Goal: Task Accomplishment & Management: Use online tool/utility

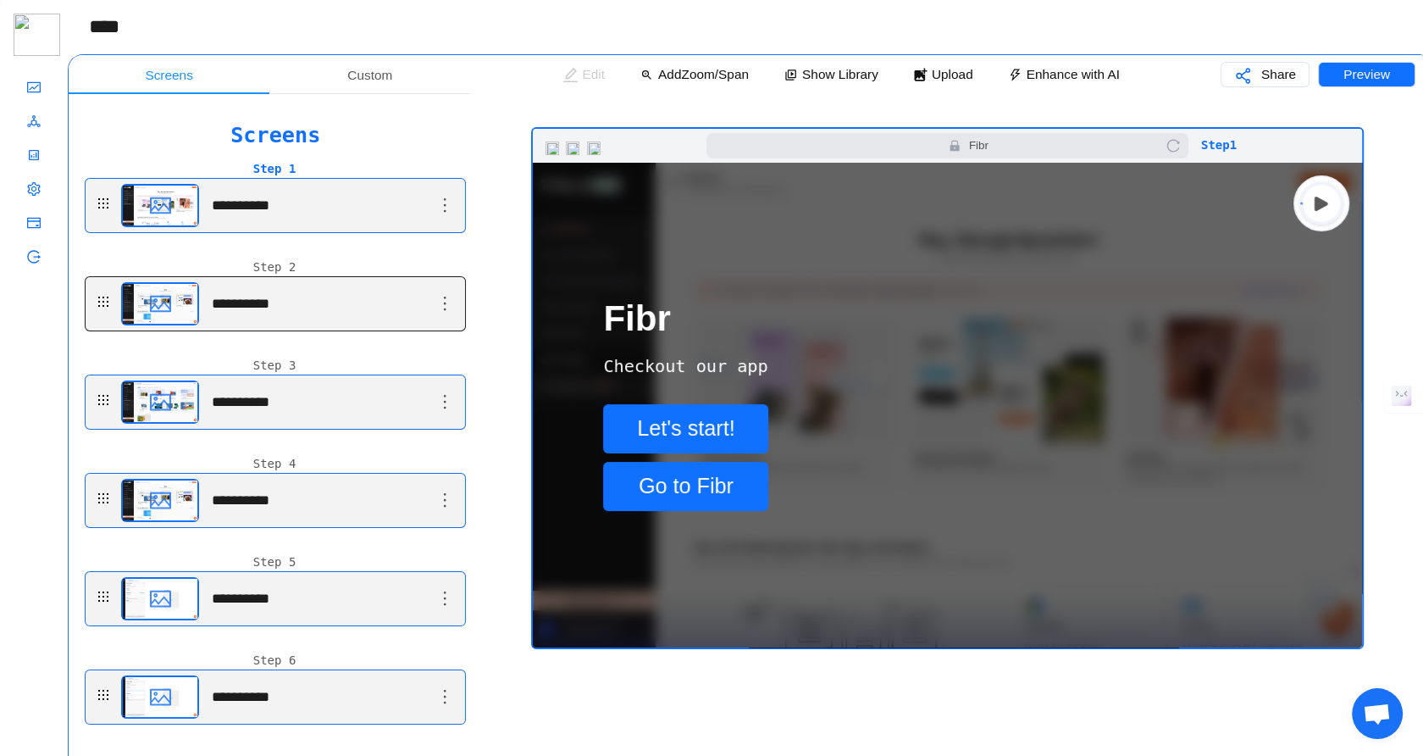
click at [297, 232] on main "**********" at bounding box center [277, 205] width 313 height 53
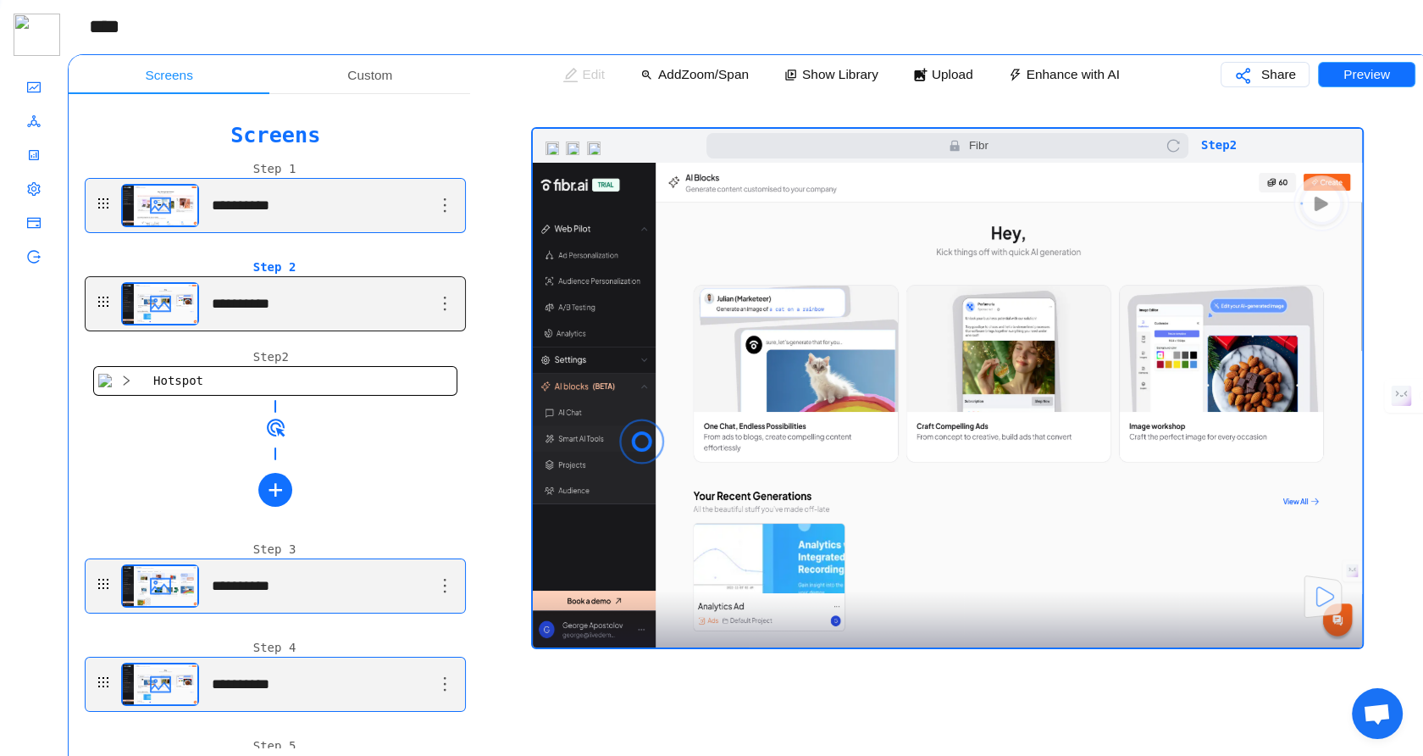
click at [1339, 75] on button "Preview" at bounding box center [1366, 74] width 97 height 25
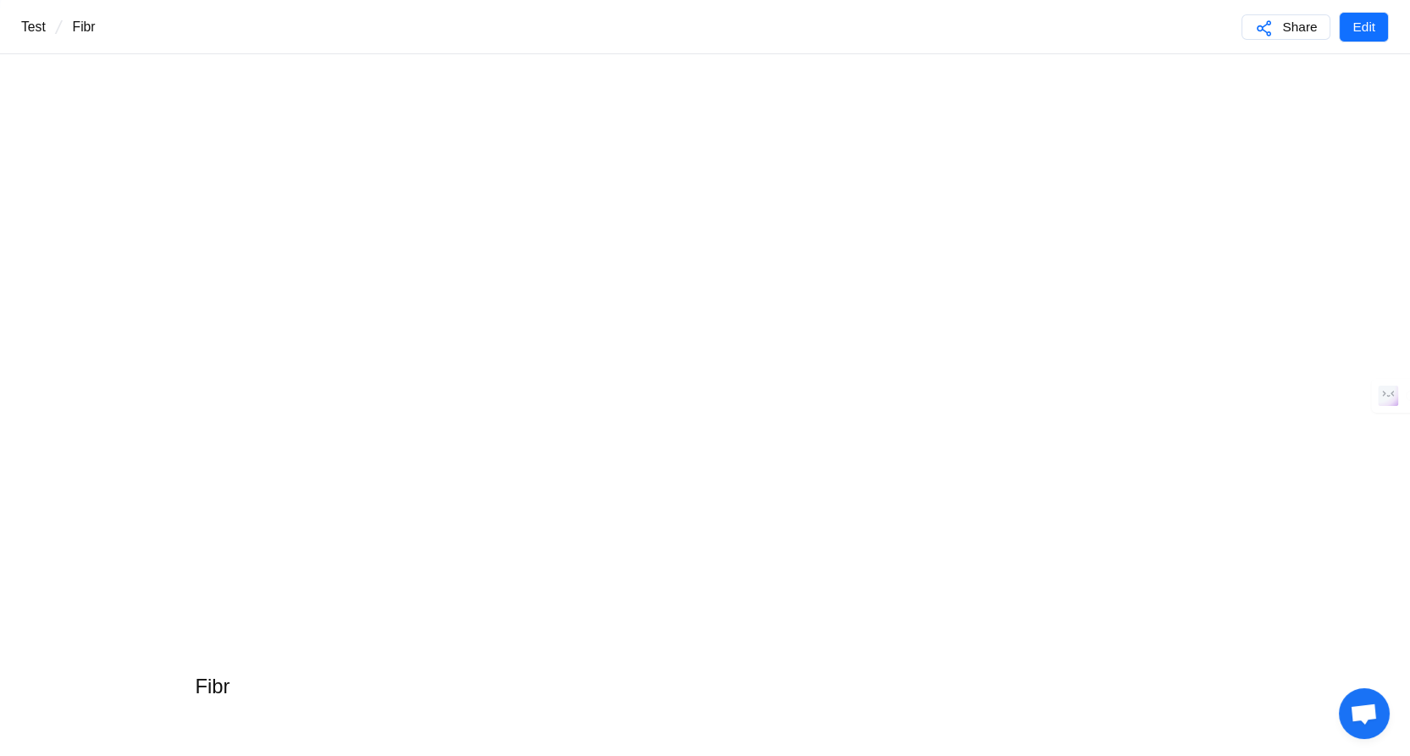
click at [84, 23] on p "Fibr" at bounding box center [84, 27] width 23 height 54
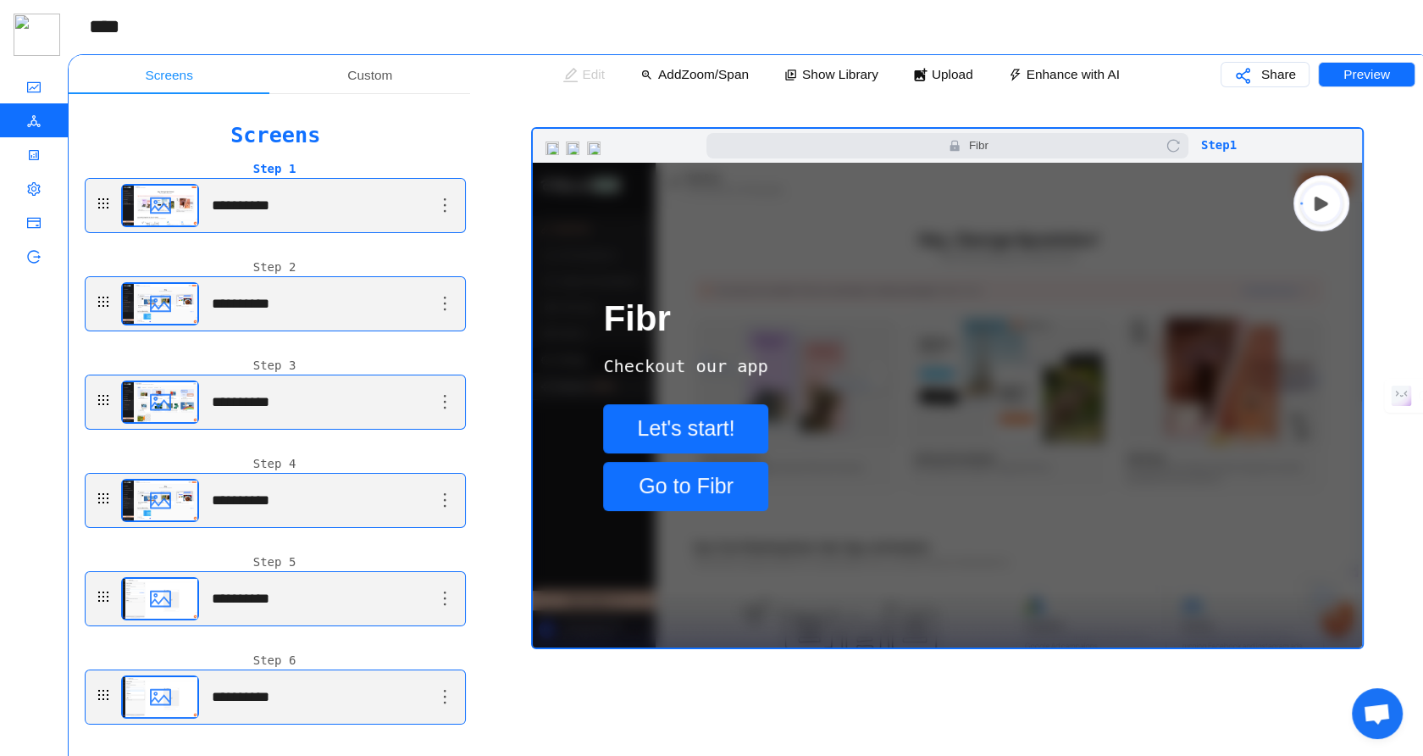
click at [32, 118] on icon "icon: deployment-unit" at bounding box center [34, 121] width 14 height 14
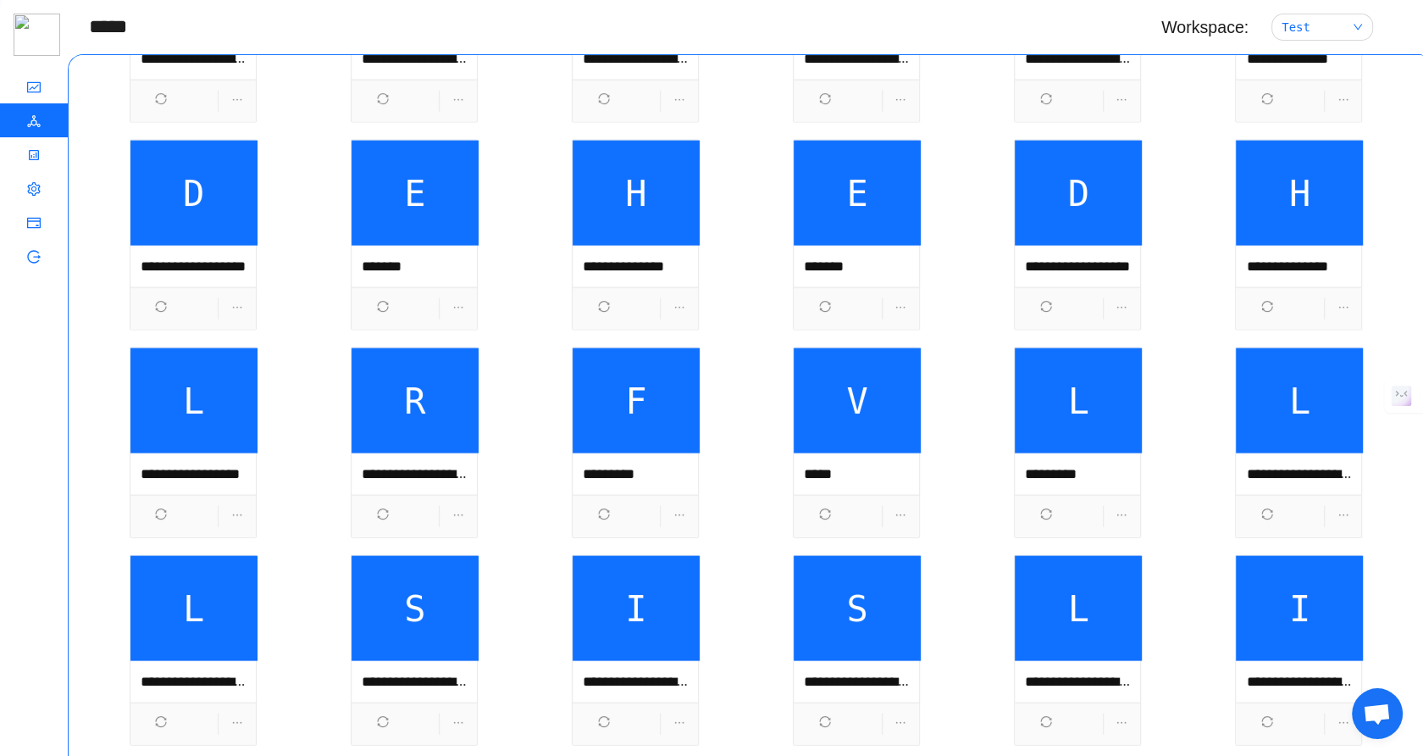
scroll to position [4953, 0]
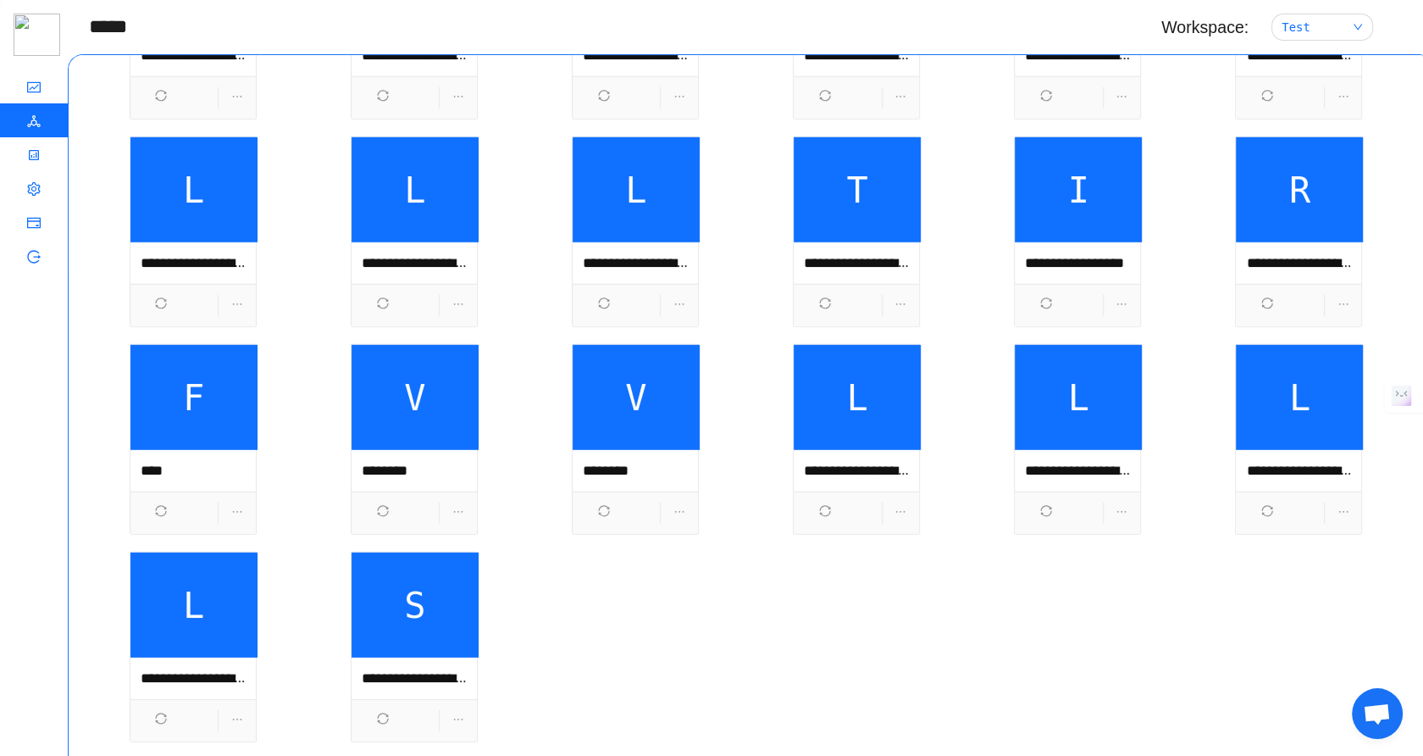
click at [622, 424] on span "V" at bounding box center [636, 397] width 127 height 105
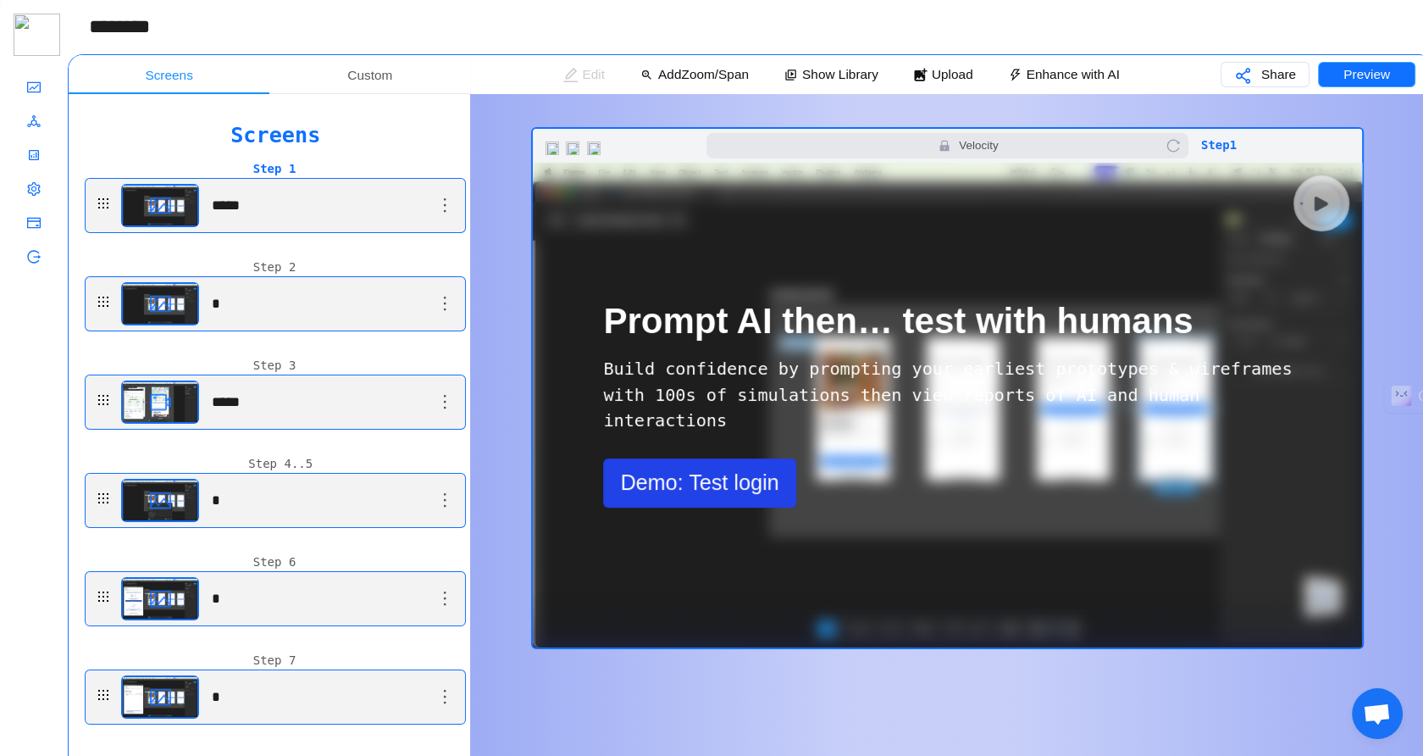
click at [1340, 73] on button "Preview" at bounding box center [1366, 74] width 97 height 25
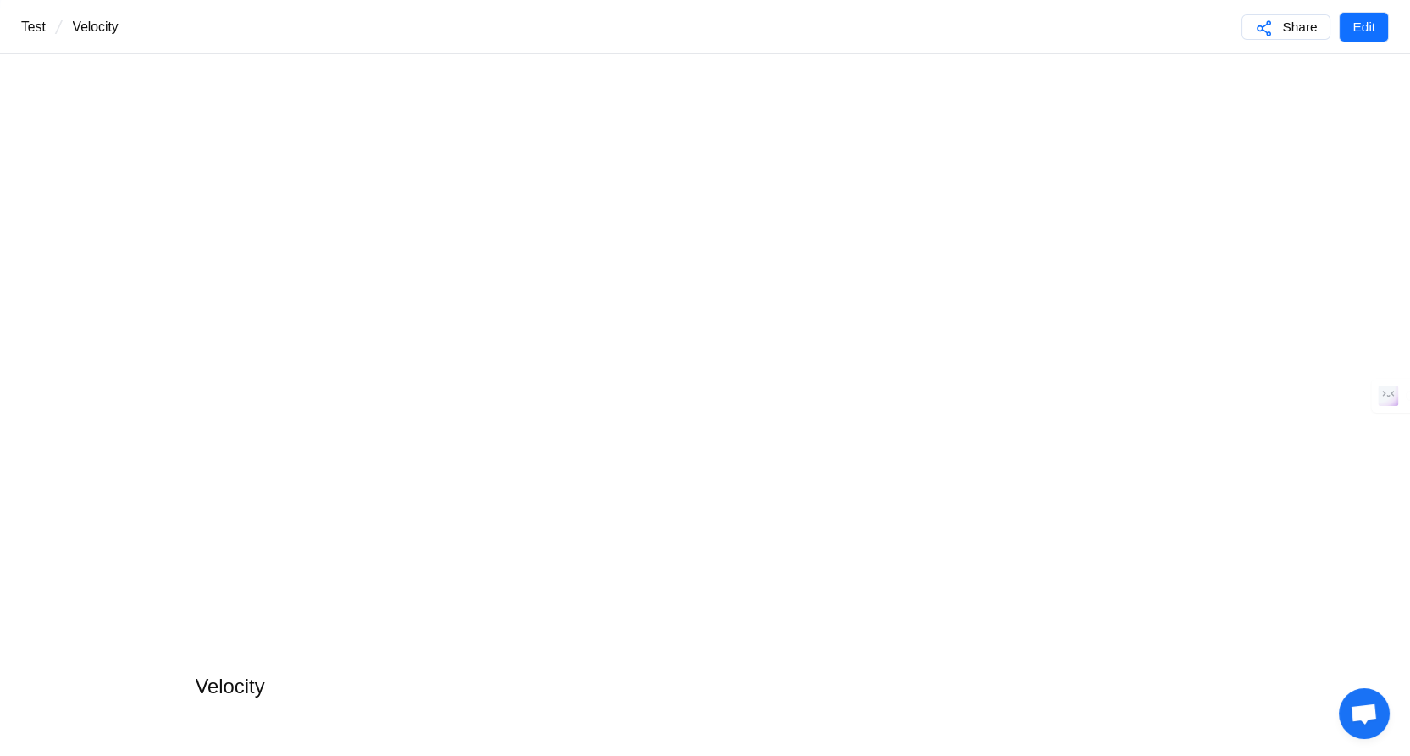
click at [496, 46] on header "test / Velocity Share Edit" at bounding box center [705, 27] width 1410 height 54
click at [1363, 25] on p "Edit" at bounding box center [1364, 27] width 23 height 42
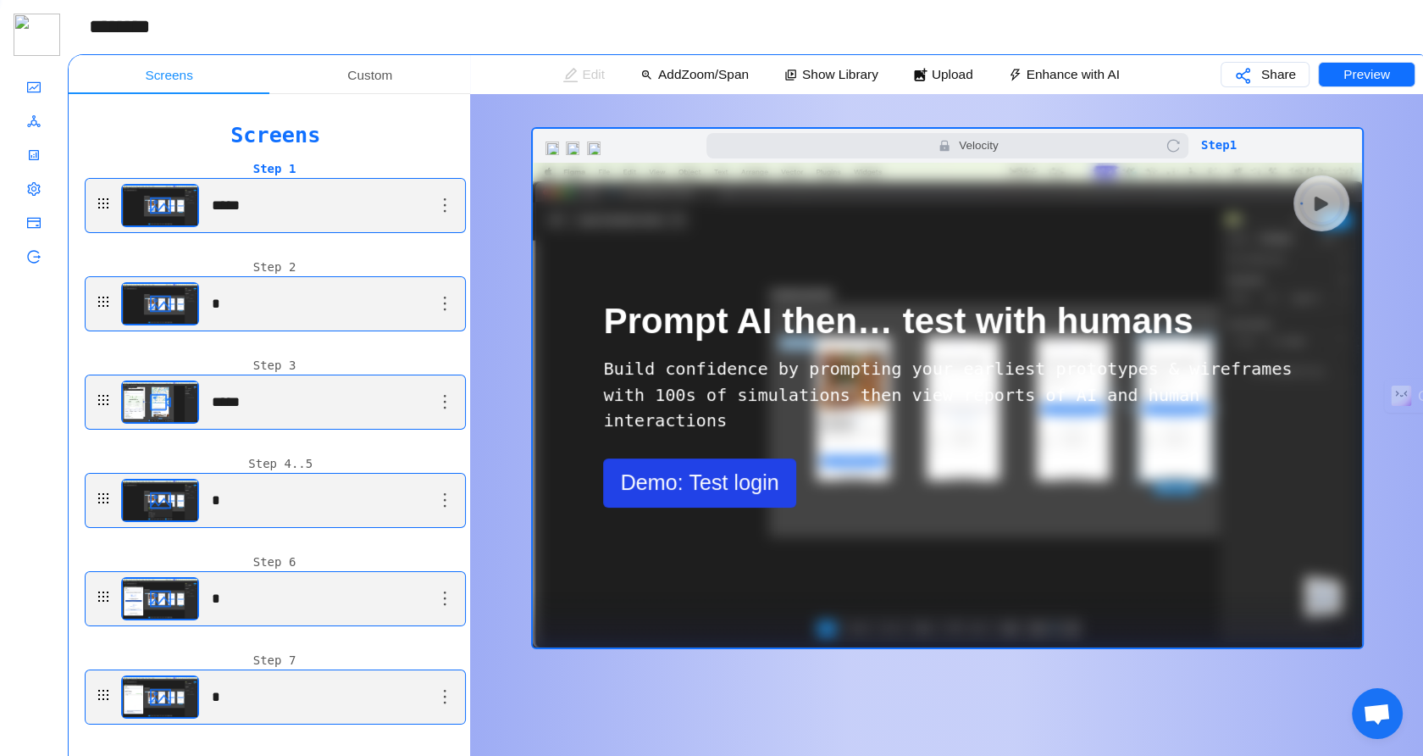
click at [757, 144] on span "Velocity" at bounding box center [947, 145] width 482 height 25
click at [379, 94] on div "**********" at bounding box center [275, 421] width 390 height 654
click at [378, 89] on div "Custom" at bounding box center [369, 75] width 201 height 40
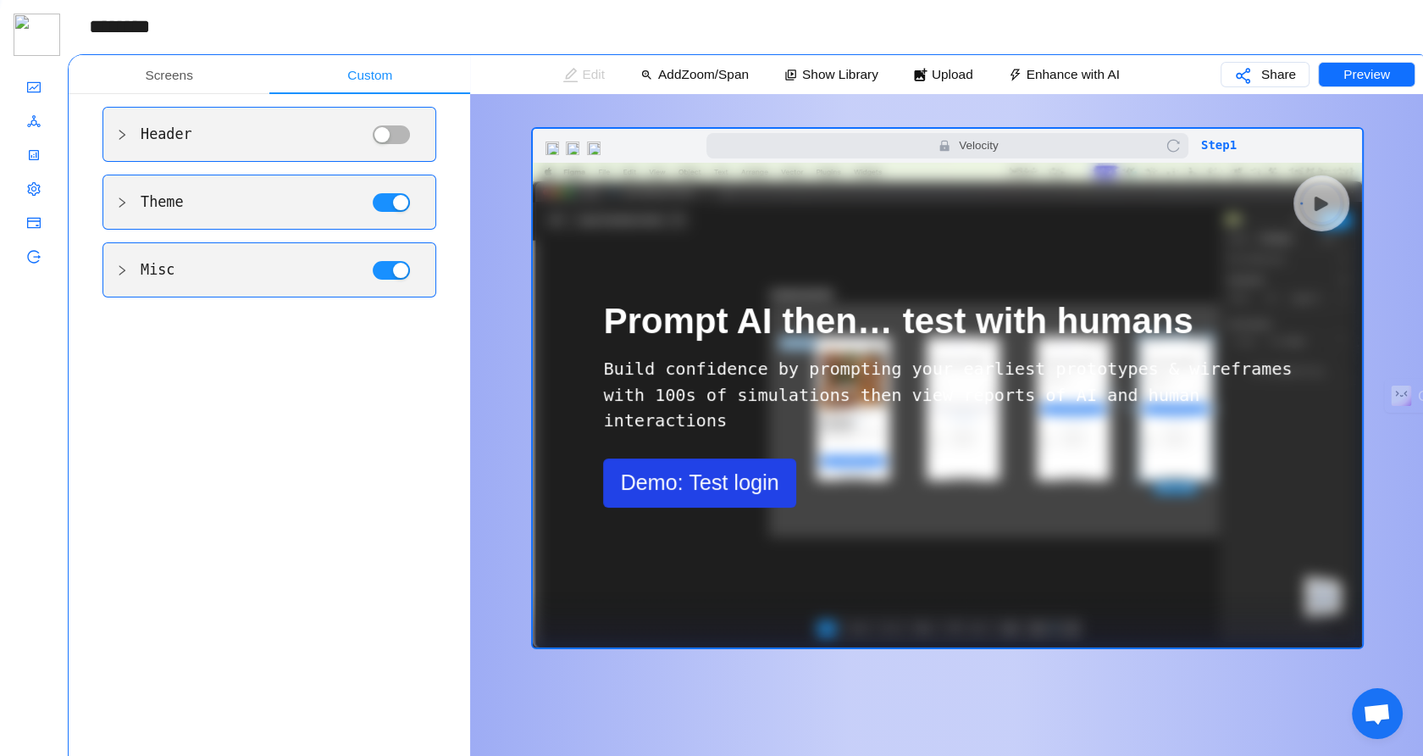
click at [278, 283] on main "Misc" at bounding box center [269, 269] width 334 height 55
click at [141, 283] on main "Misc" at bounding box center [269, 269] width 334 height 55
click at [106, 276] on main "Misc" at bounding box center [269, 269] width 334 height 55
click at [118, 274] on icon "icon: right" at bounding box center [122, 270] width 12 height 12
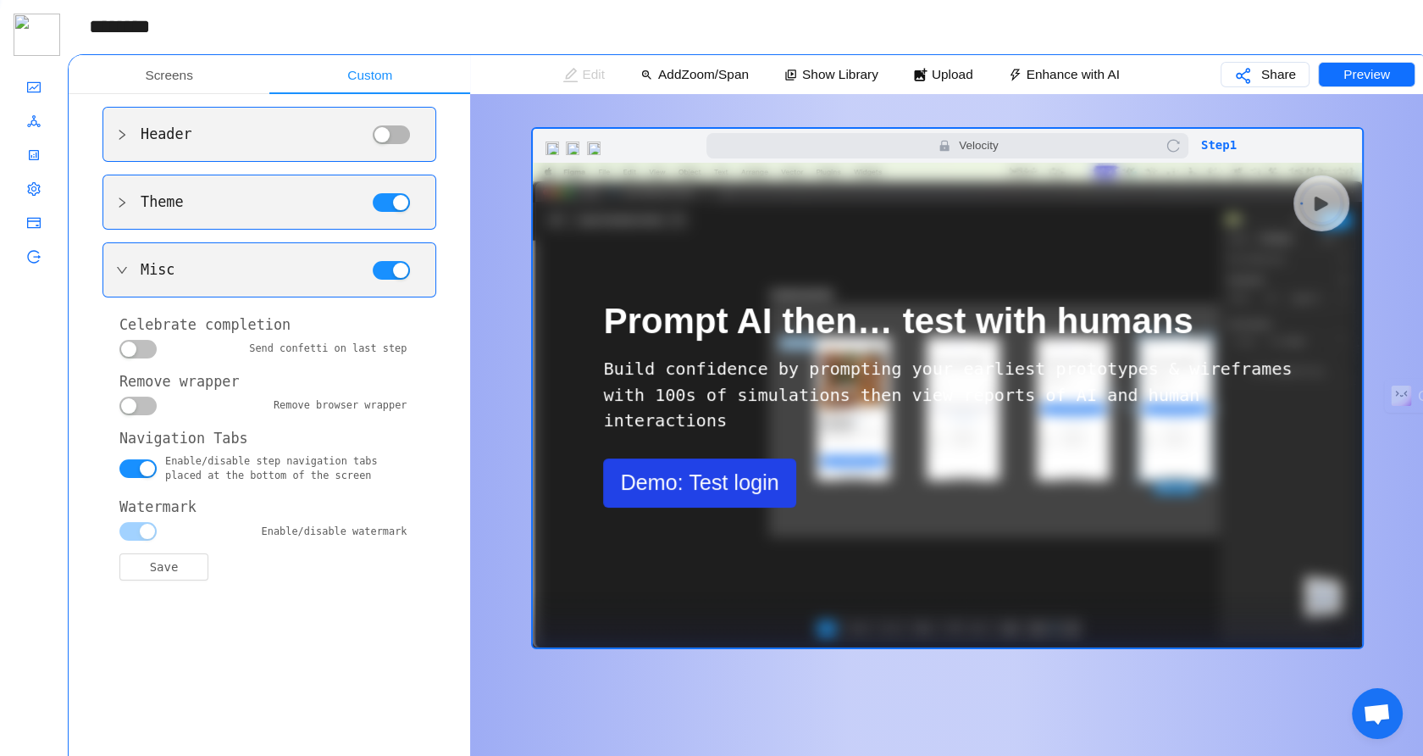
click at [135, 420] on span "Celebrate completion Send confetti on last step Remove wrapper Remove browser w…" at bounding box center [262, 447] width 287 height 266
click at [139, 413] on button "button" at bounding box center [137, 405] width 37 height 19
click at [156, 570] on button "Save" at bounding box center [163, 566] width 89 height 27
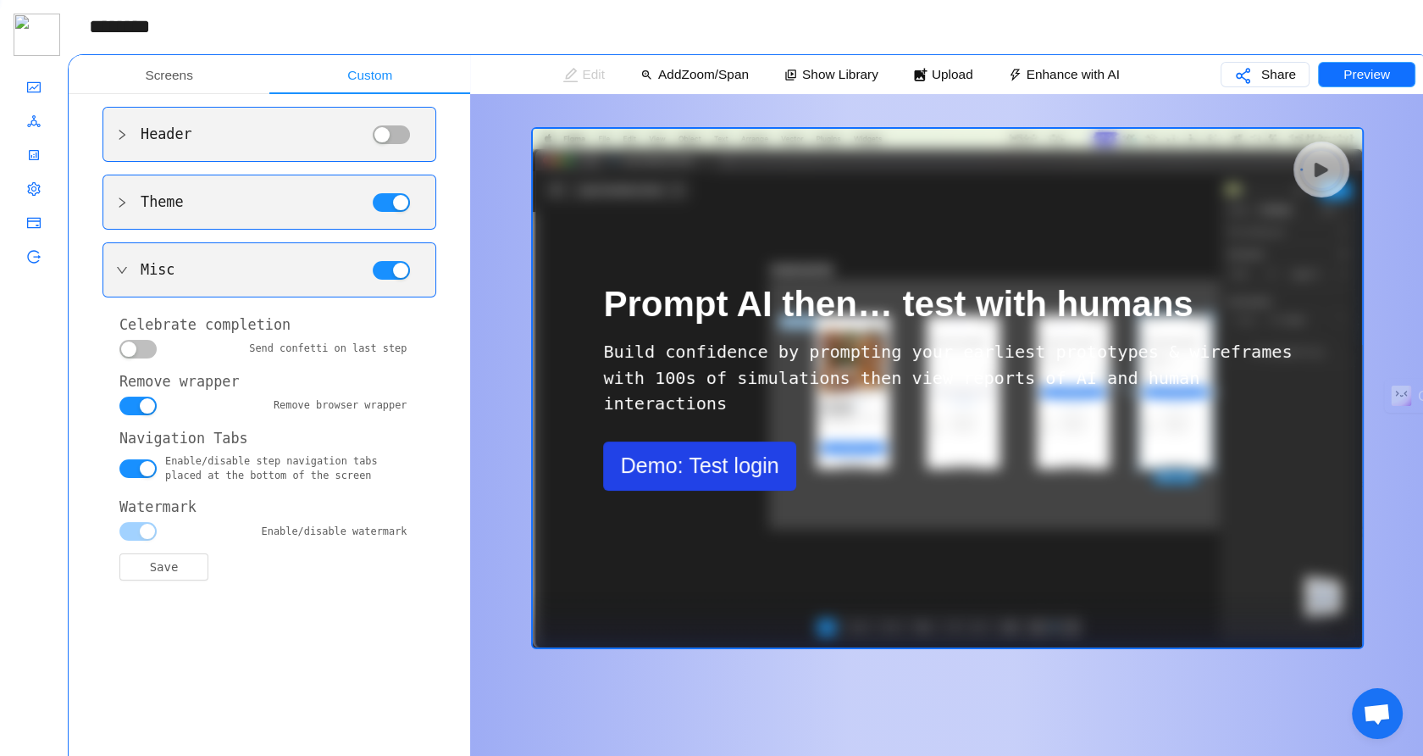
click at [1371, 69] on p "Preview" at bounding box center [1366, 74] width 47 height 42
click at [159, 407] on div "Remove browser wrapper" at bounding box center [262, 405] width 287 height 19
click at [141, 412] on button "button" at bounding box center [137, 405] width 37 height 19
click at [177, 573] on button "Save" at bounding box center [163, 566] width 89 height 27
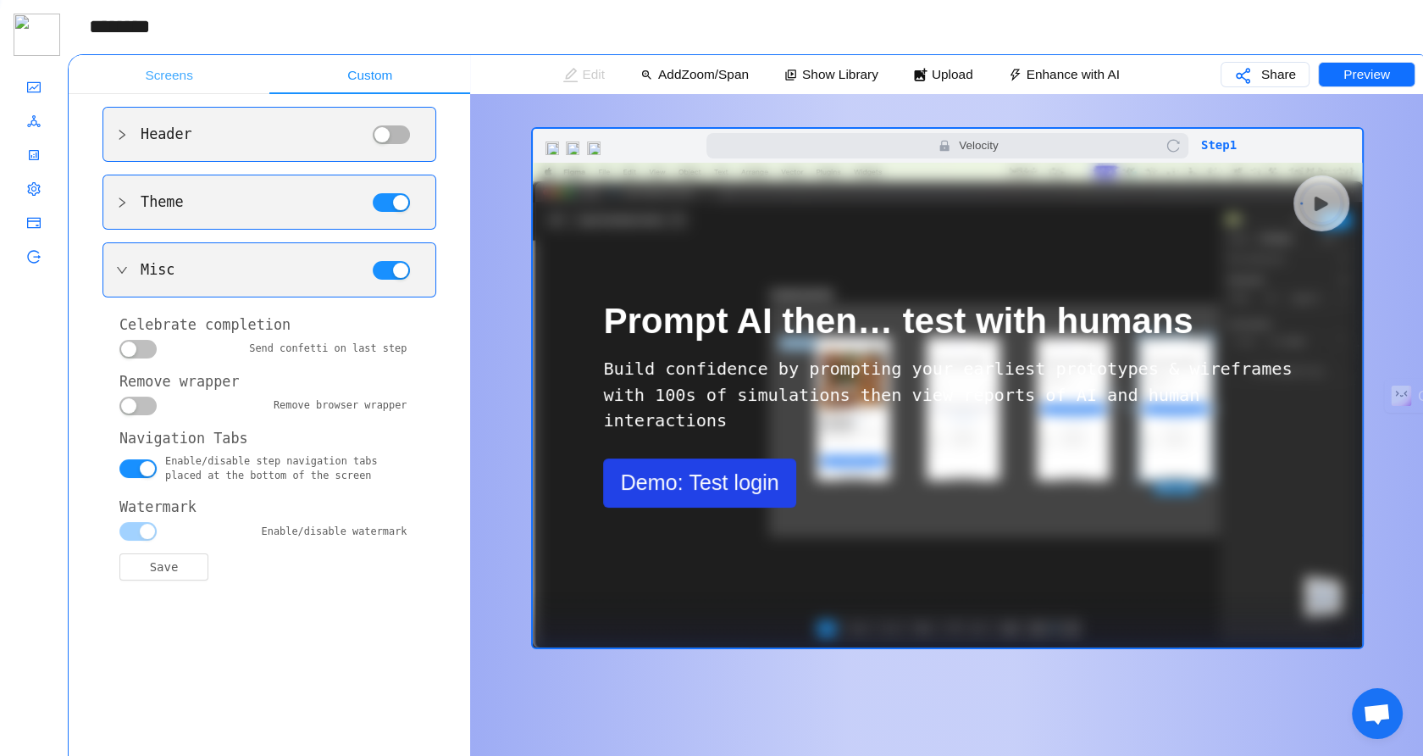
click at [195, 86] on div "Screens" at bounding box center [169, 75] width 201 height 40
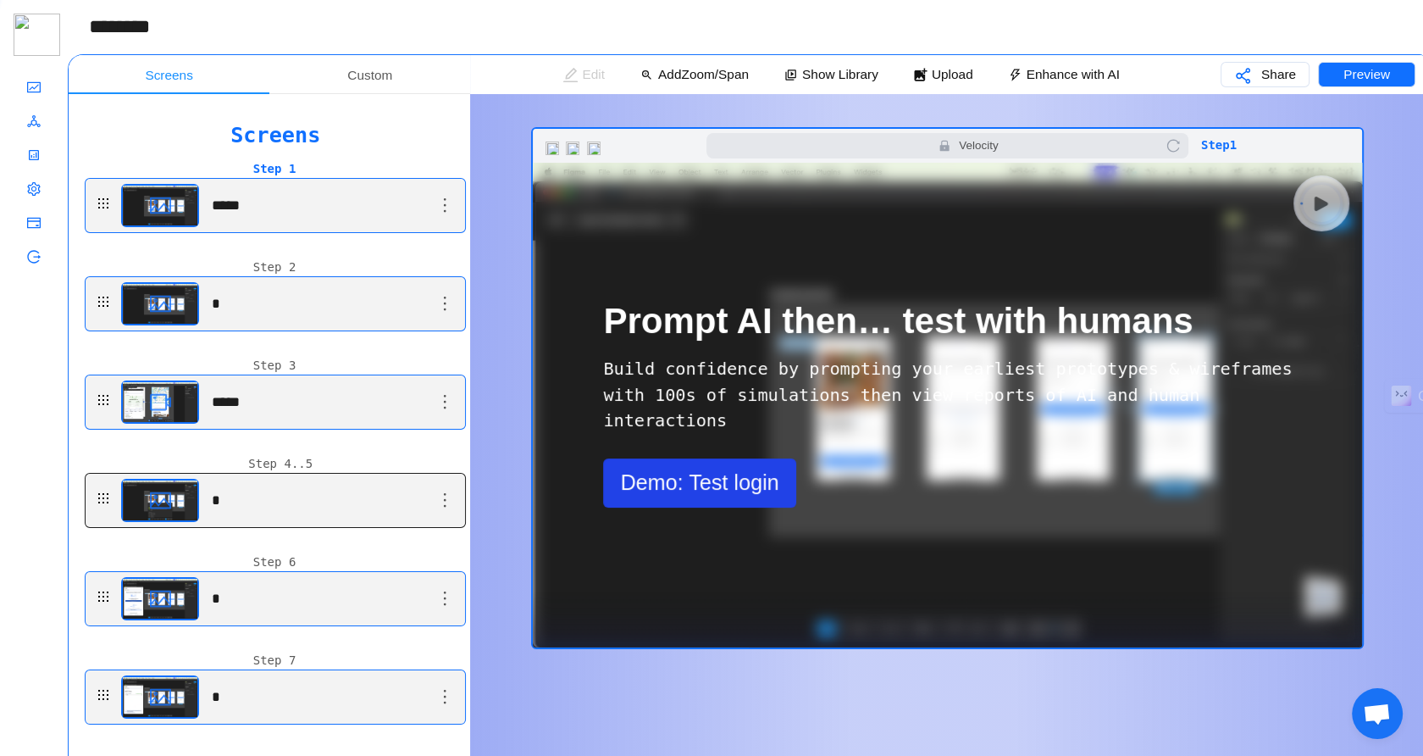
click at [236, 232] on main "*" at bounding box center [277, 205] width 313 height 53
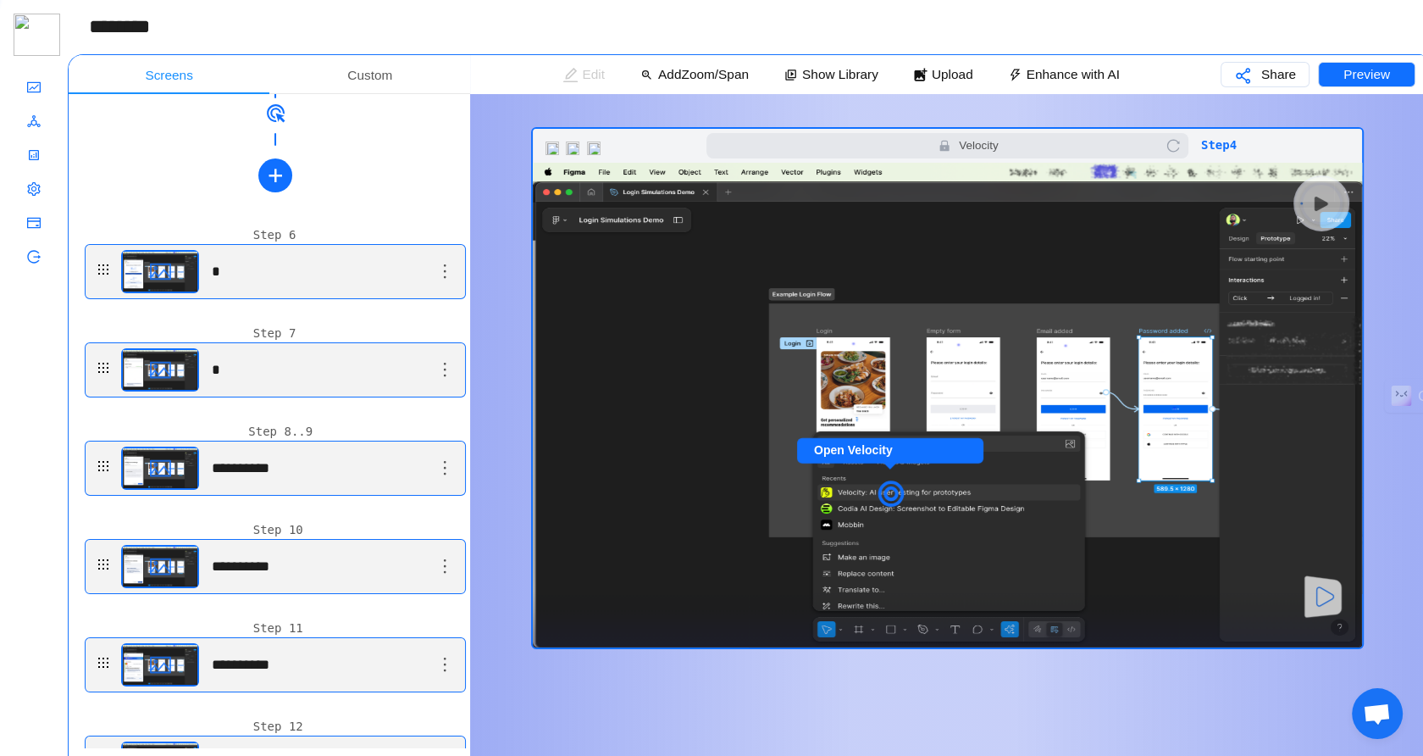
scroll to position [620, 0]
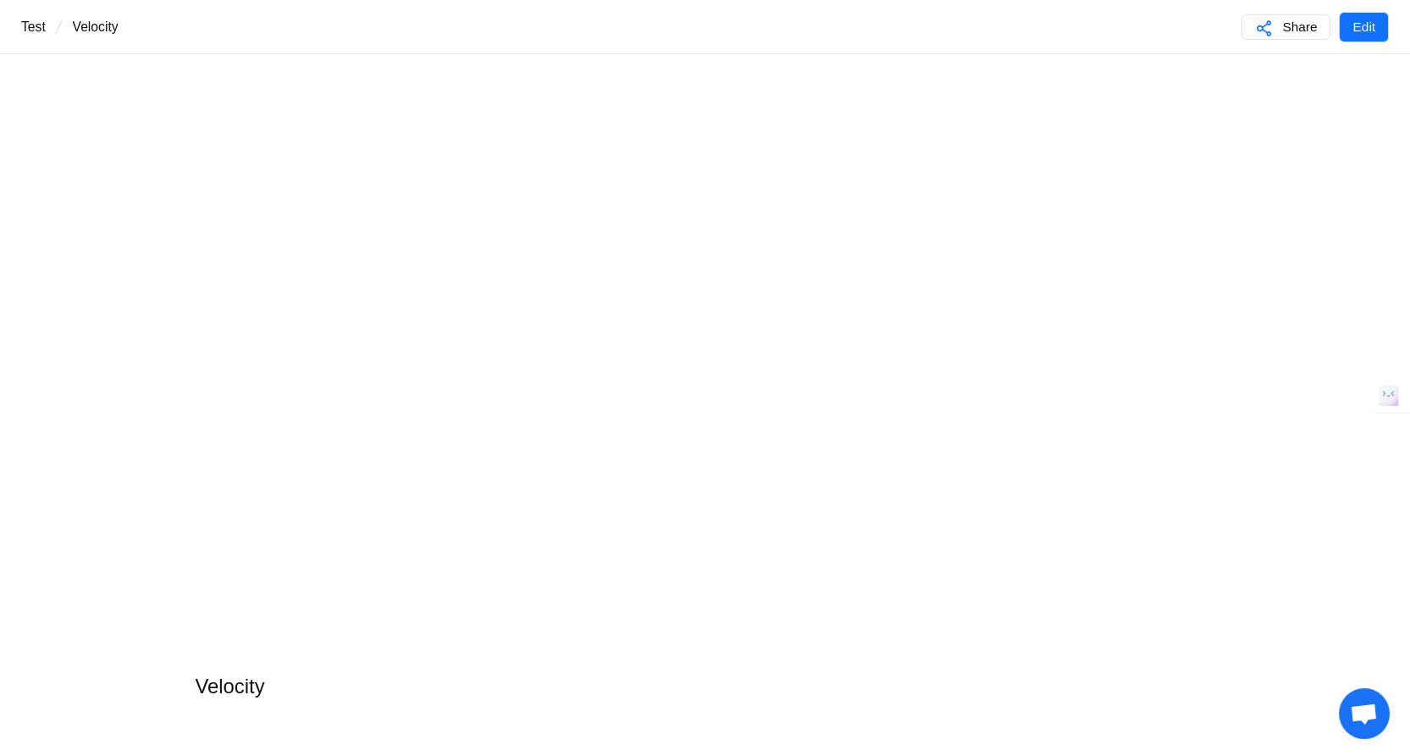
click at [130, 233] on main "Velocity" at bounding box center [705, 432] width 1410 height 756
click at [1348, 19] on button "Edit" at bounding box center [1364, 27] width 50 height 30
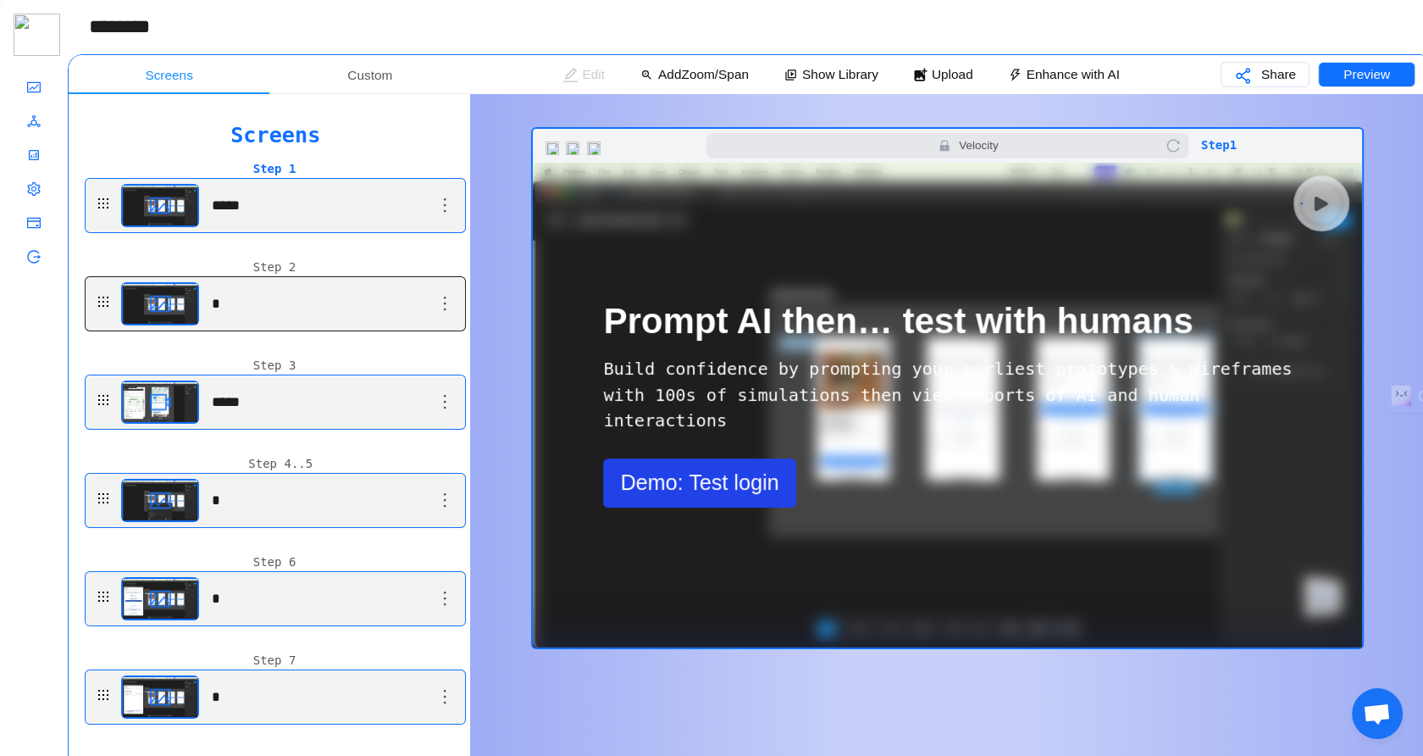
click at [370, 232] on main "*" at bounding box center [277, 205] width 313 height 53
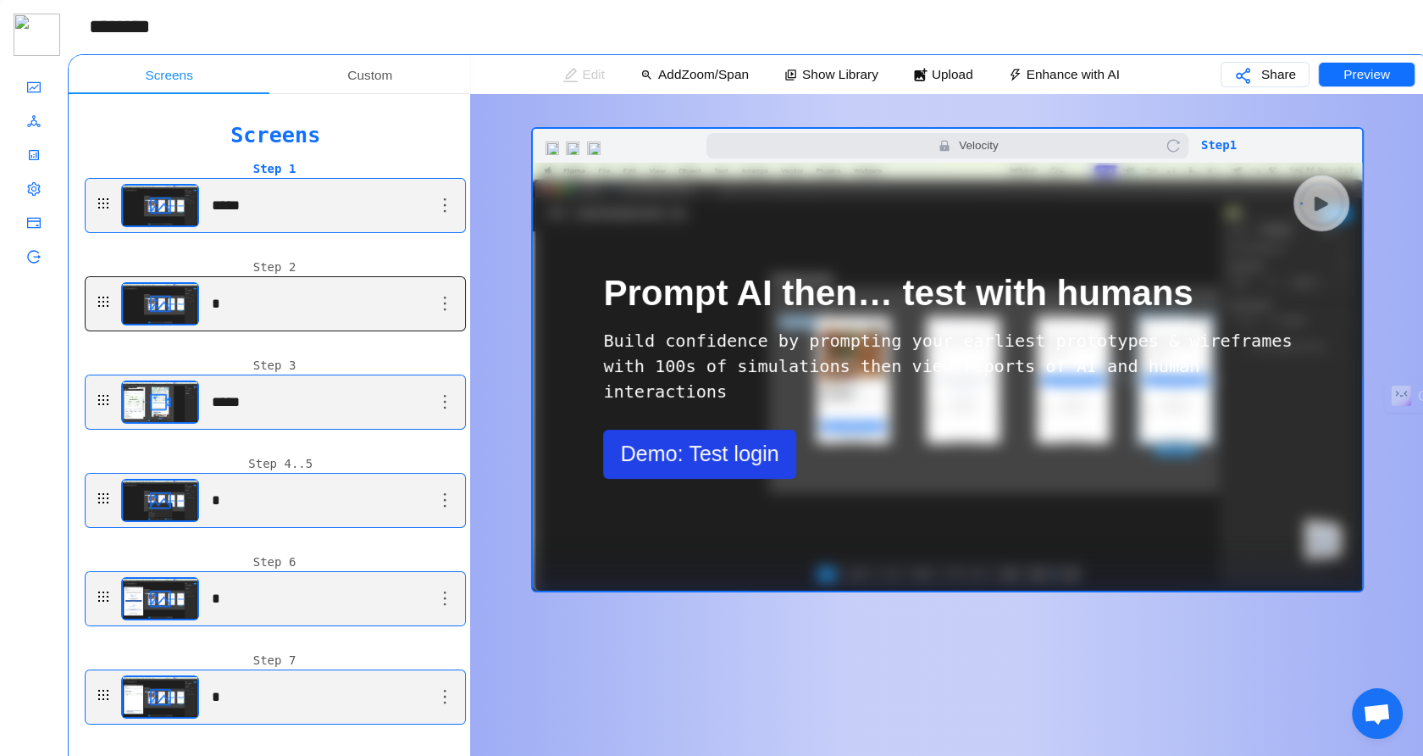
click at [353, 232] on main "*" at bounding box center [277, 205] width 313 height 53
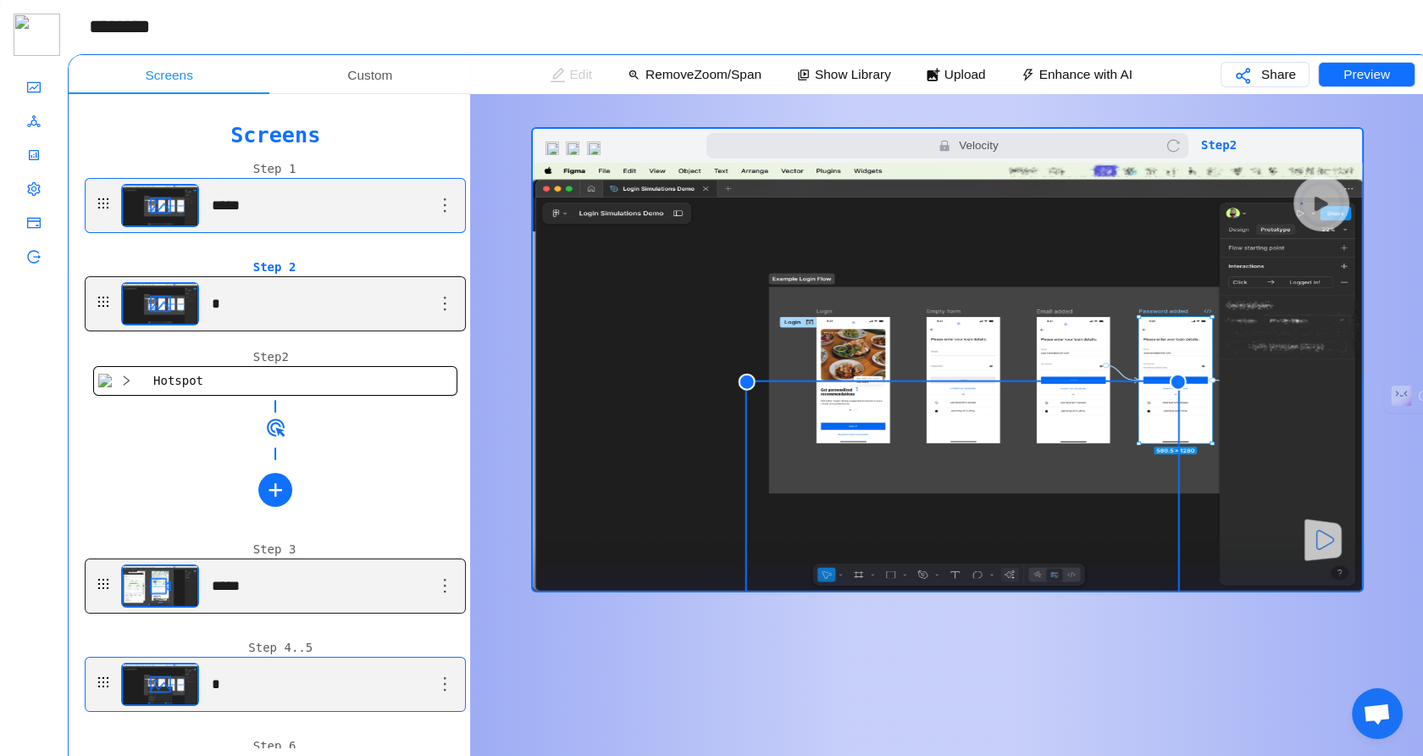
click at [324, 570] on main "*****" at bounding box center [277, 585] width 313 height 53
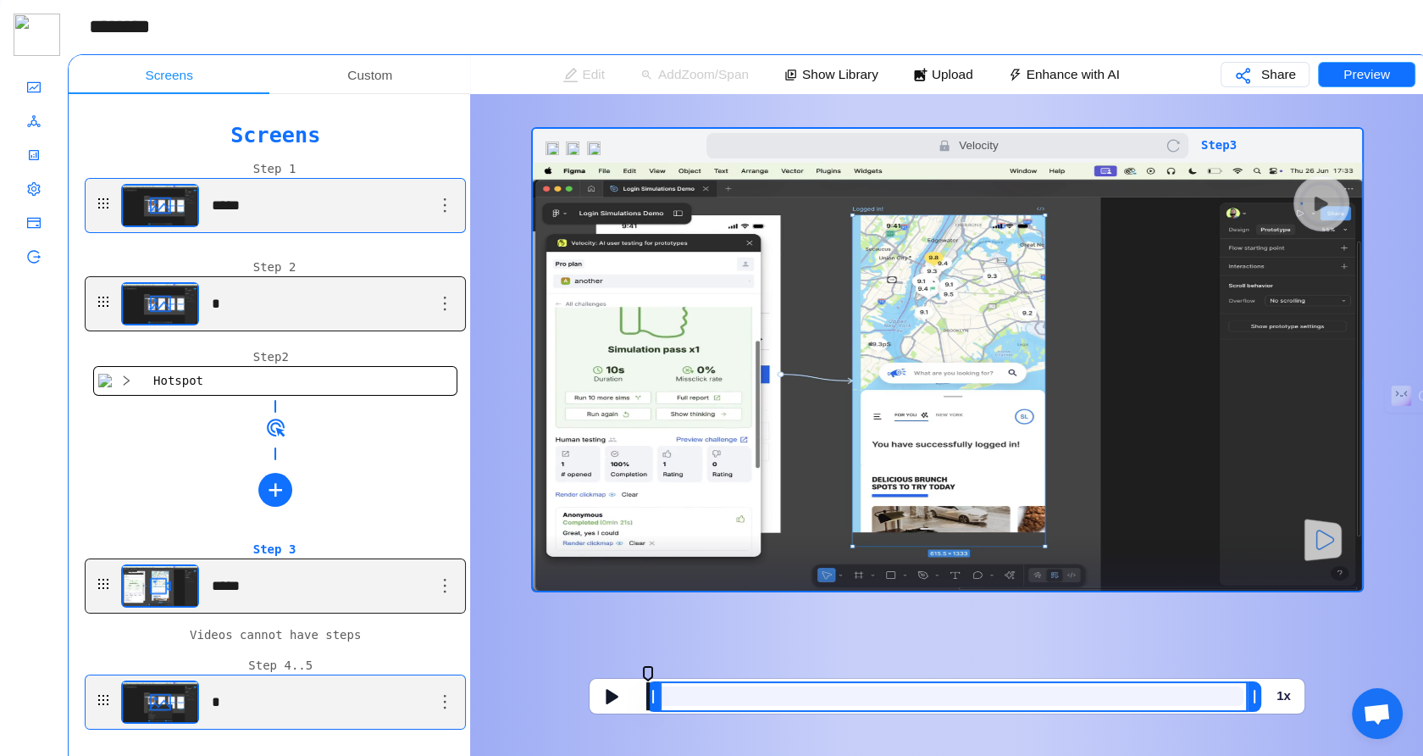
click at [1332, 75] on button "Preview" at bounding box center [1366, 74] width 97 height 25
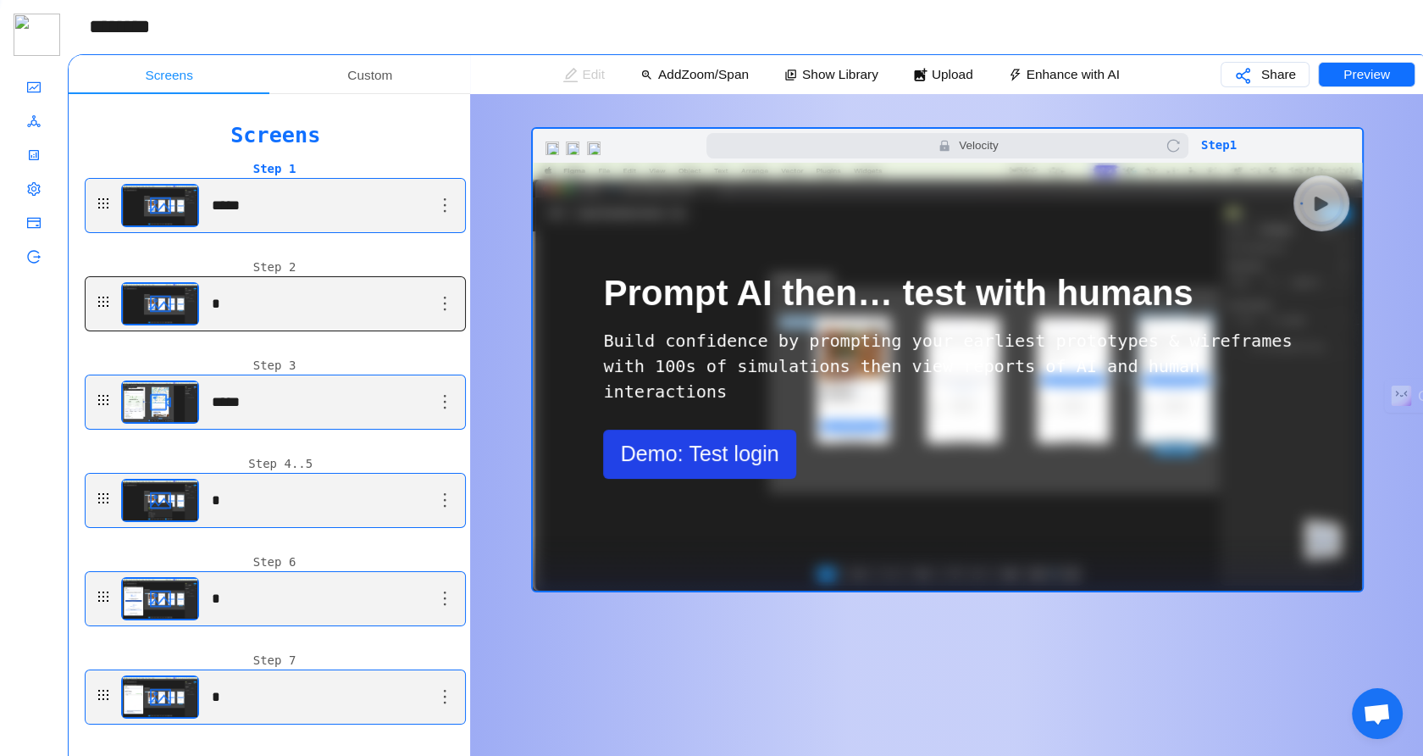
click at [334, 232] on main "*" at bounding box center [277, 205] width 313 height 53
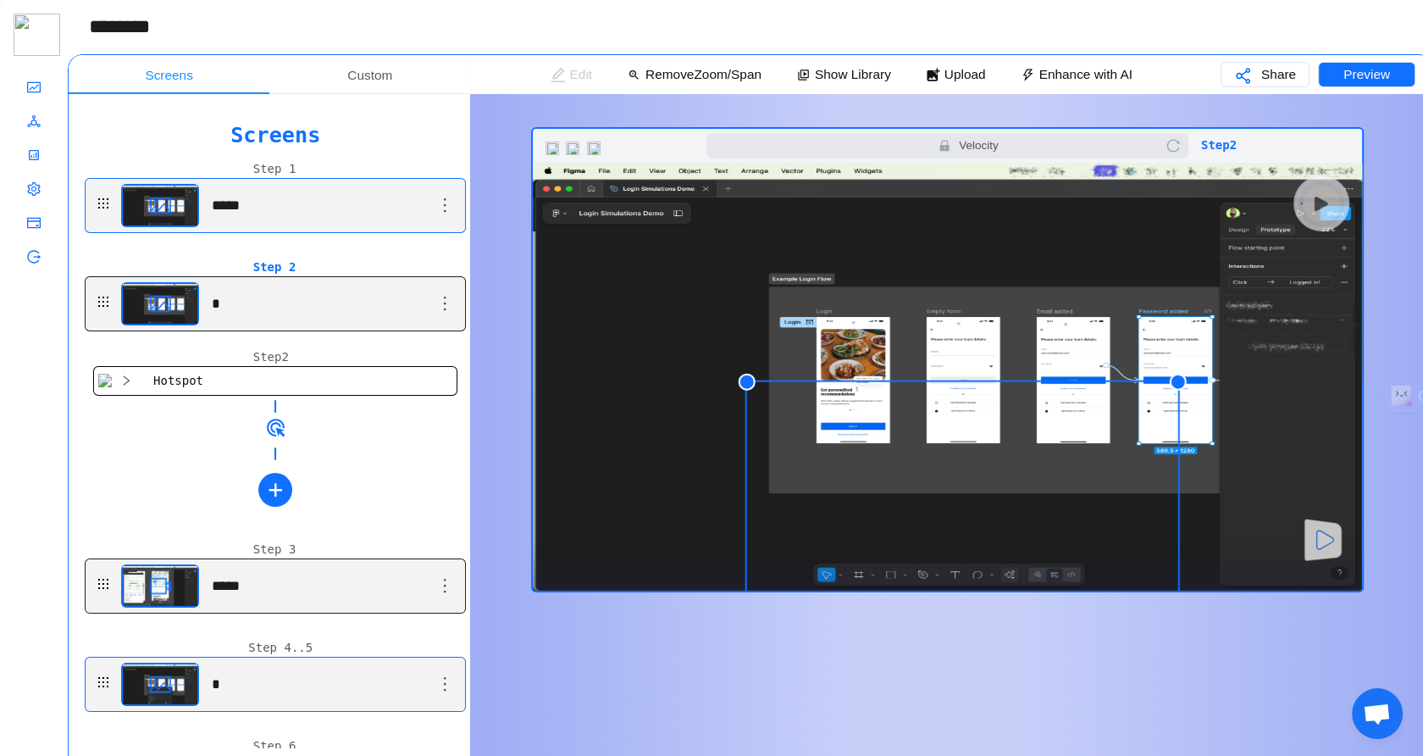
click at [282, 584] on main "*****" at bounding box center [277, 585] width 313 height 53
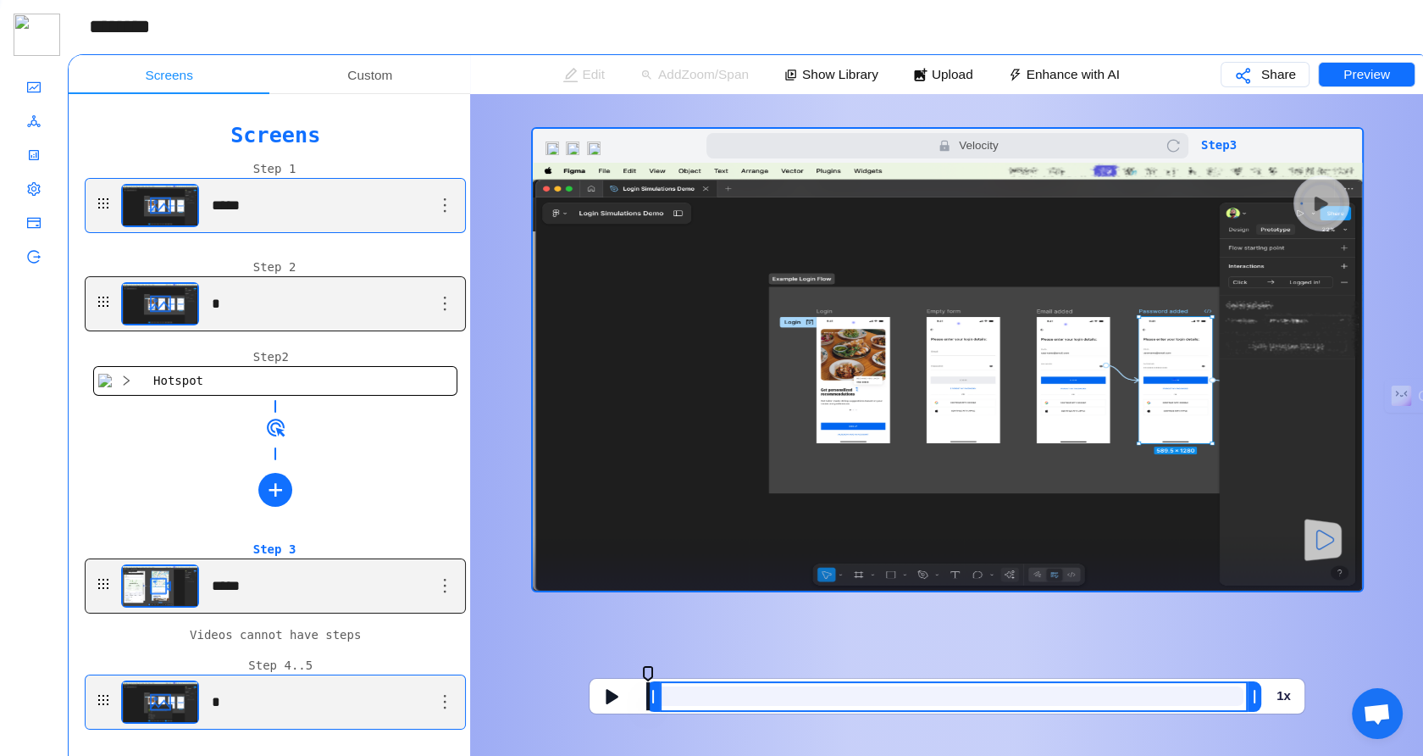
scroll to position [539, 0]
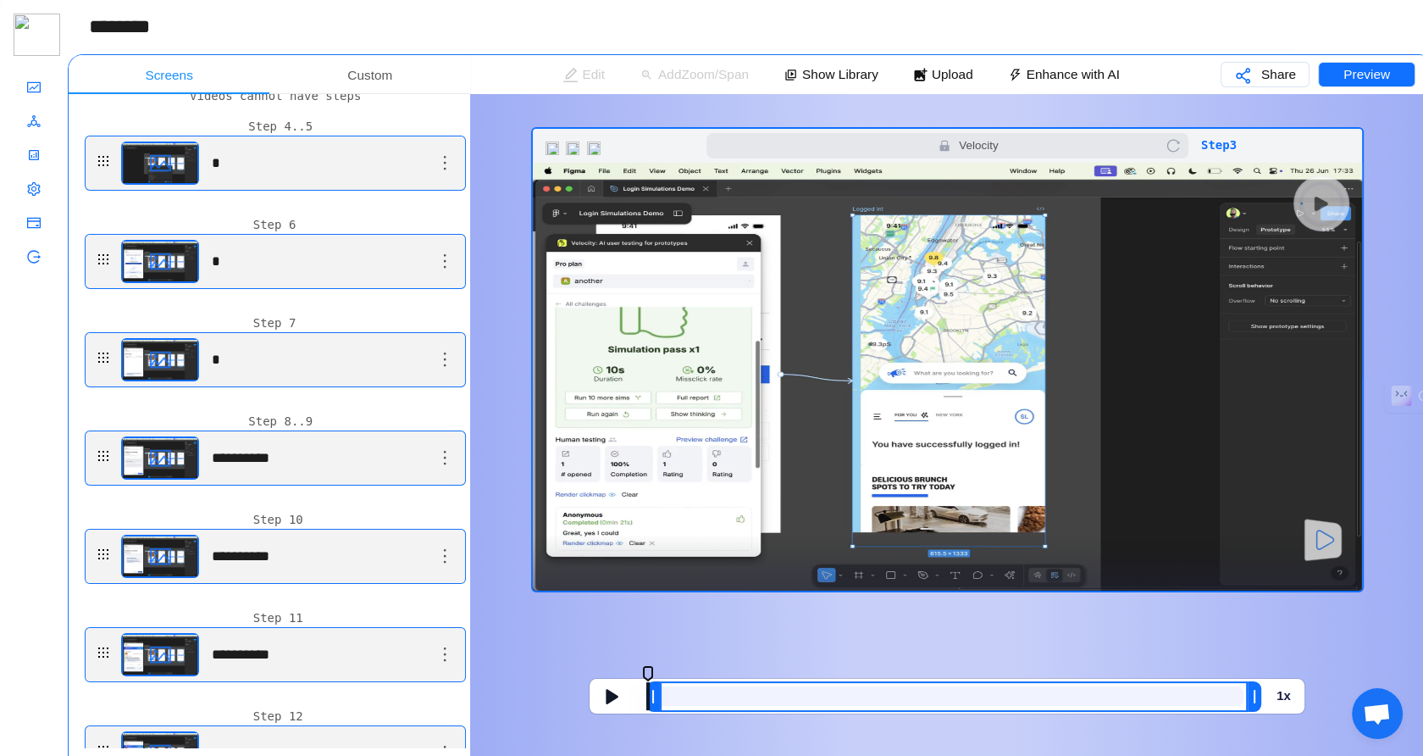
click at [799, 6] on header "********" at bounding box center [745, 27] width 1355 height 54
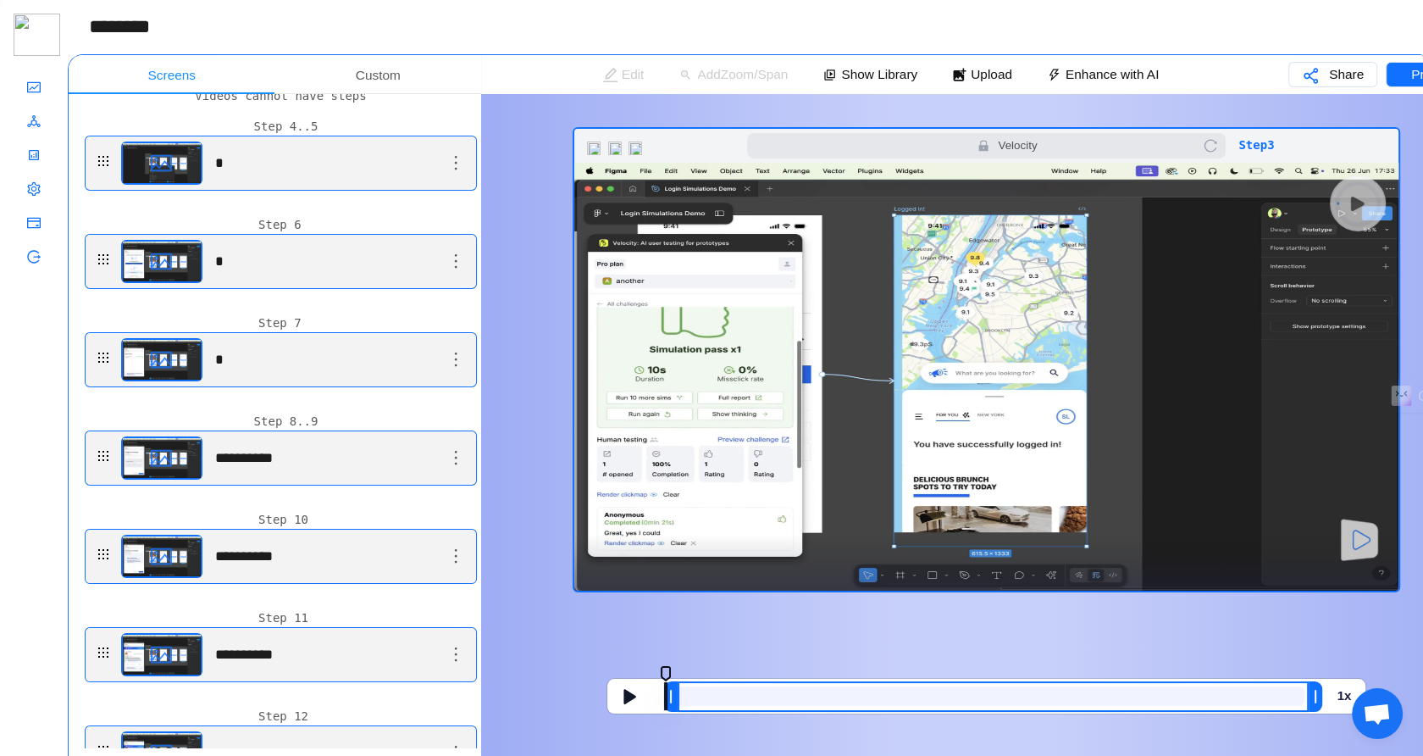
drag, startPoint x: 69, startPoint y: 700, endPoint x: 59, endPoint y: 635, distance: 65.2
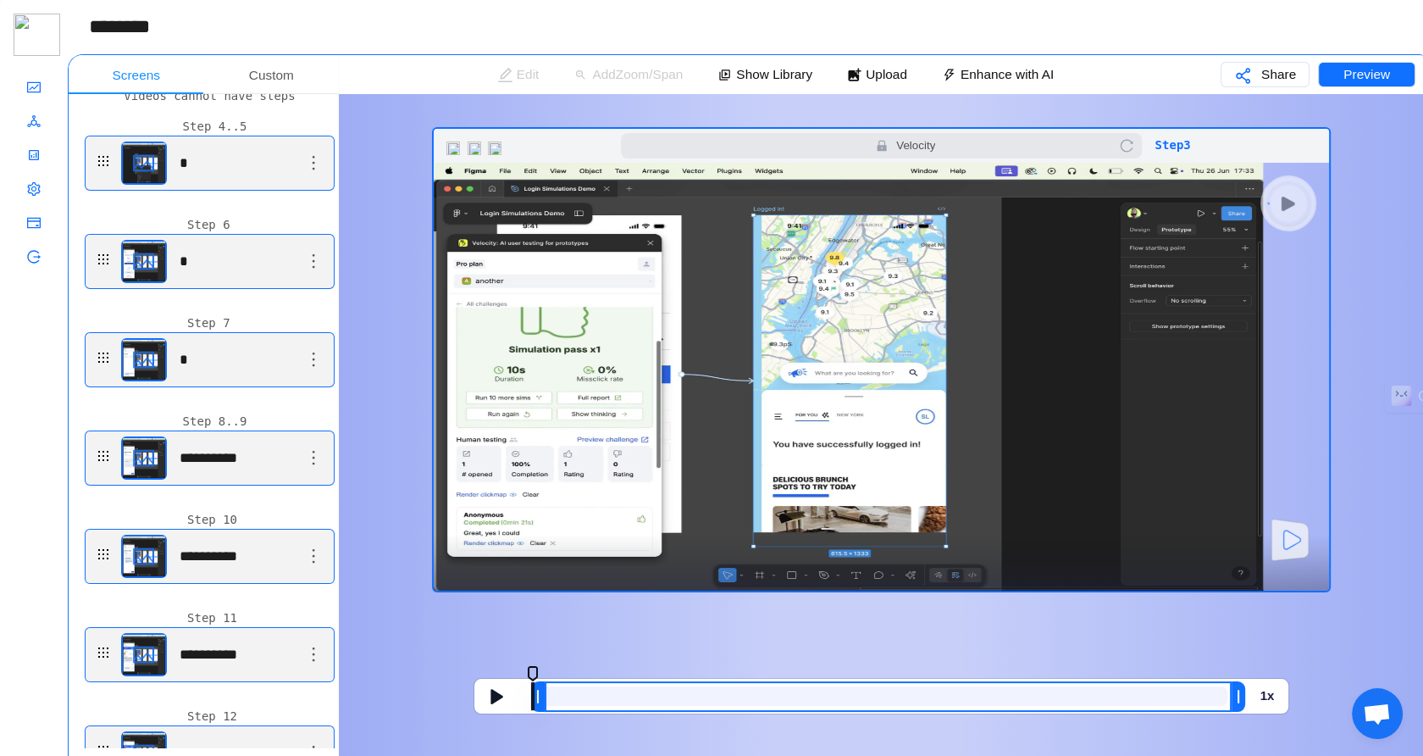
drag, startPoint x: 483, startPoint y: 351, endPoint x: 352, endPoint y: 327, distance: 133.4
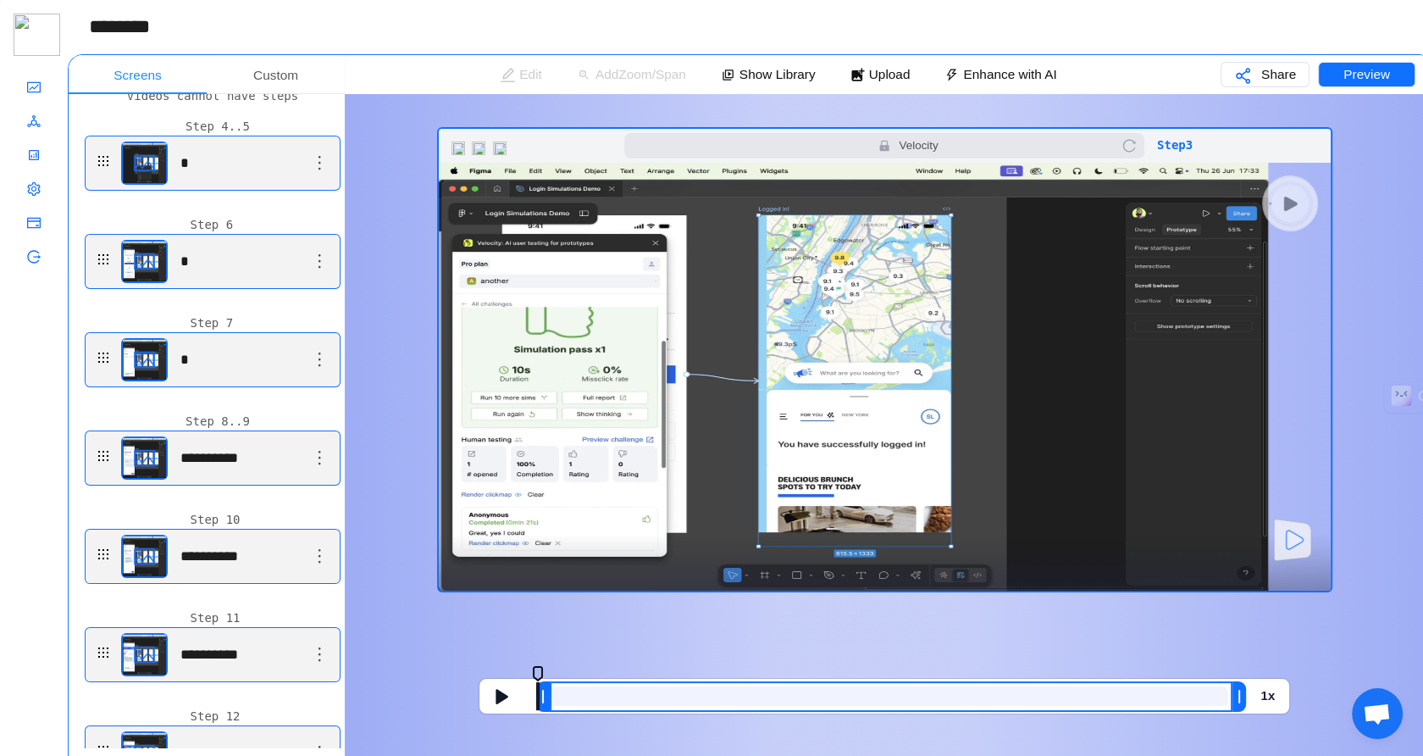
drag, startPoint x: 341, startPoint y: 326, endPoint x: 346, endPoint y: 357, distance: 31.1
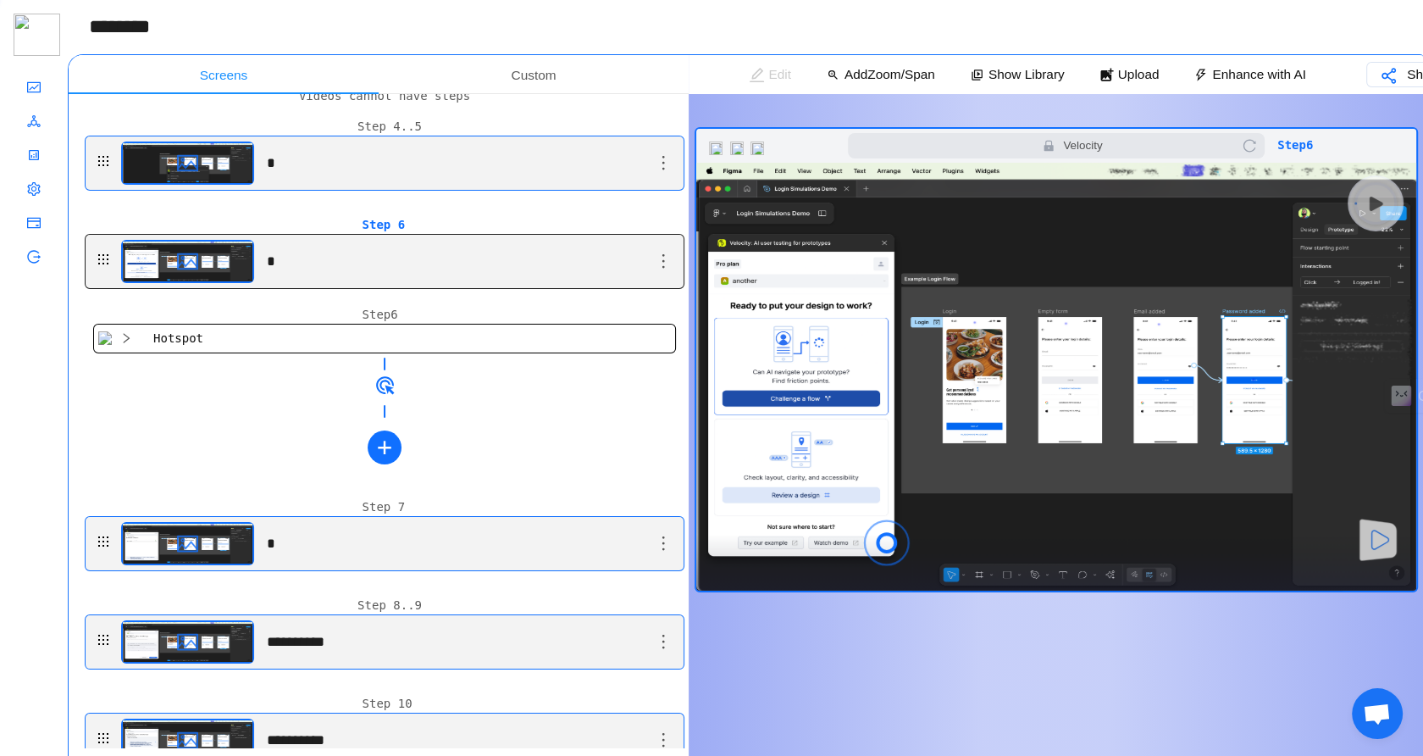
drag, startPoint x: 340, startPoint y: 257, endPoint x: 684, endPoint y: 341, distance: 354.0
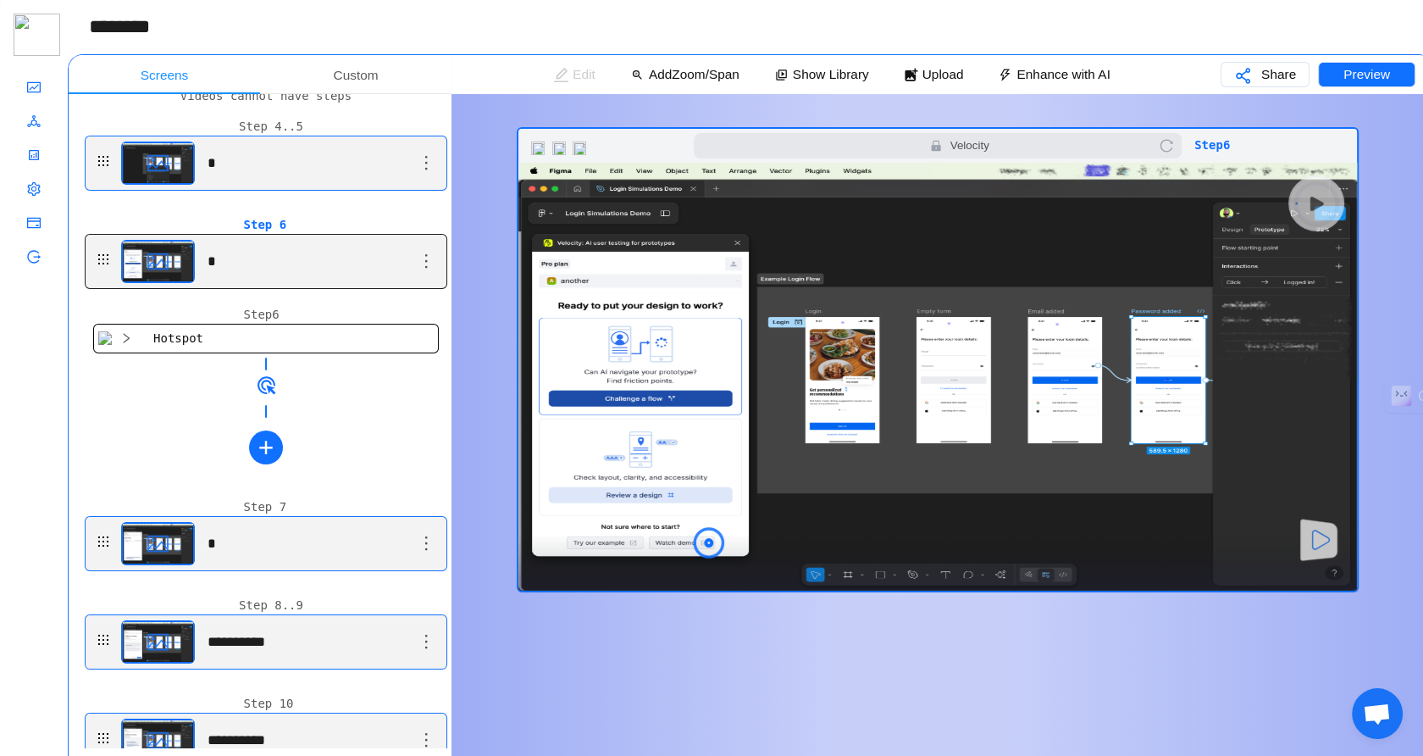
drag, startPoint x: 689, startPoint y: 326, endPoint x: 451, endPoint y: 316, distance: 237.4
click at [1336, 80] on button "Preview" at bounding box center [1366, 74] width 97 height 25
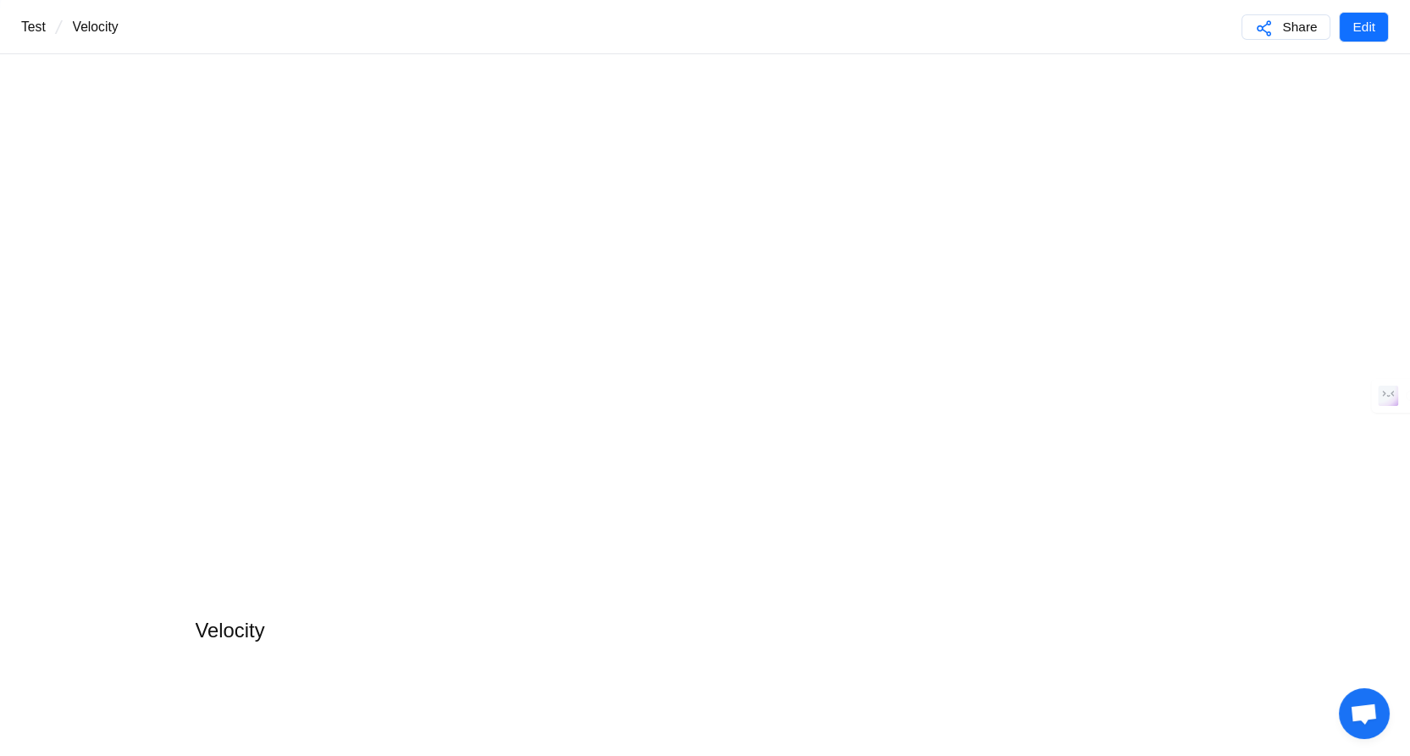
click at [285, 20] on header "test / Velocity Share Edit" at bounding box center [705, 27] width 1410 height 54
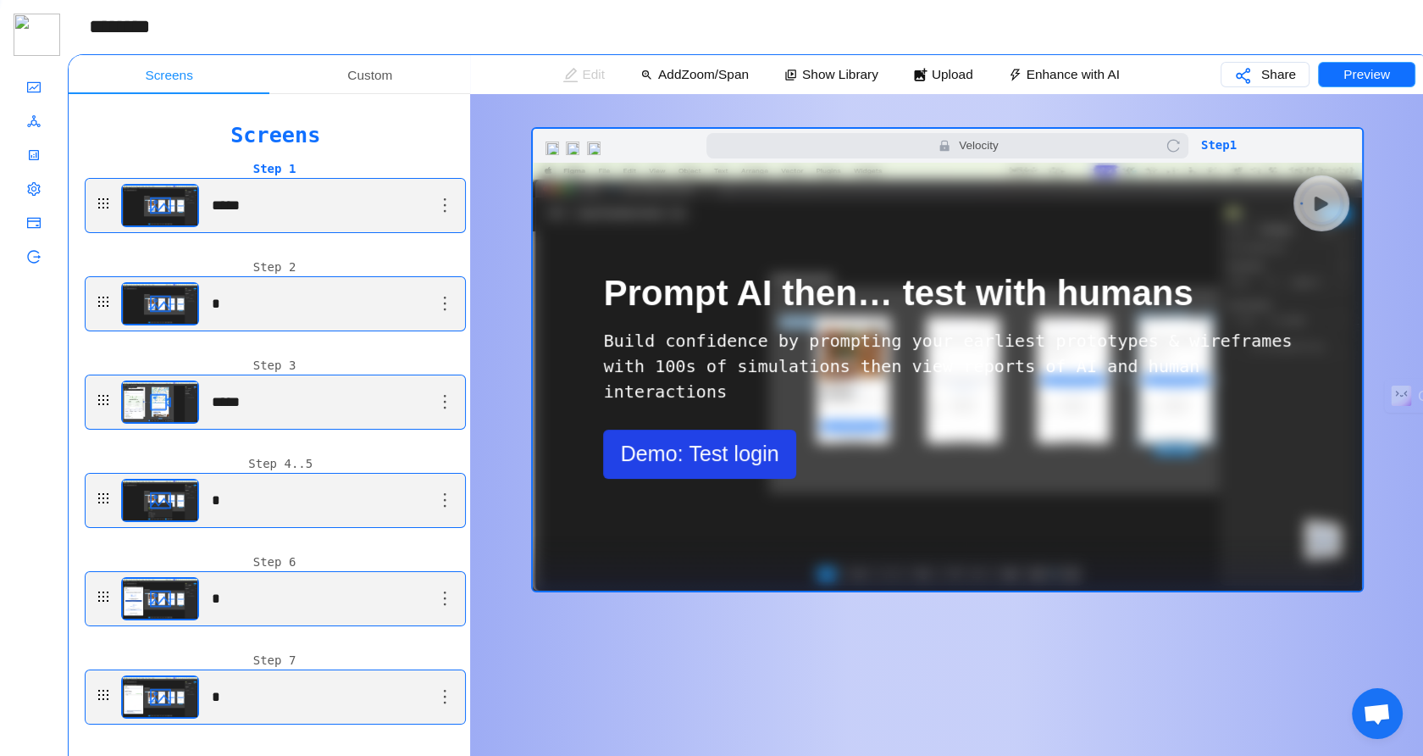
click at [1349, 85] on p "Preview" at bounding box center [1366, 74] width 47 height 42
click at [1335, 74] on button "Preview" at bounding box center [1366, 74] width 97 height 25
click at [1364, 85] on p "Preview" at bounding box center [1366, 74] width 47 height 42
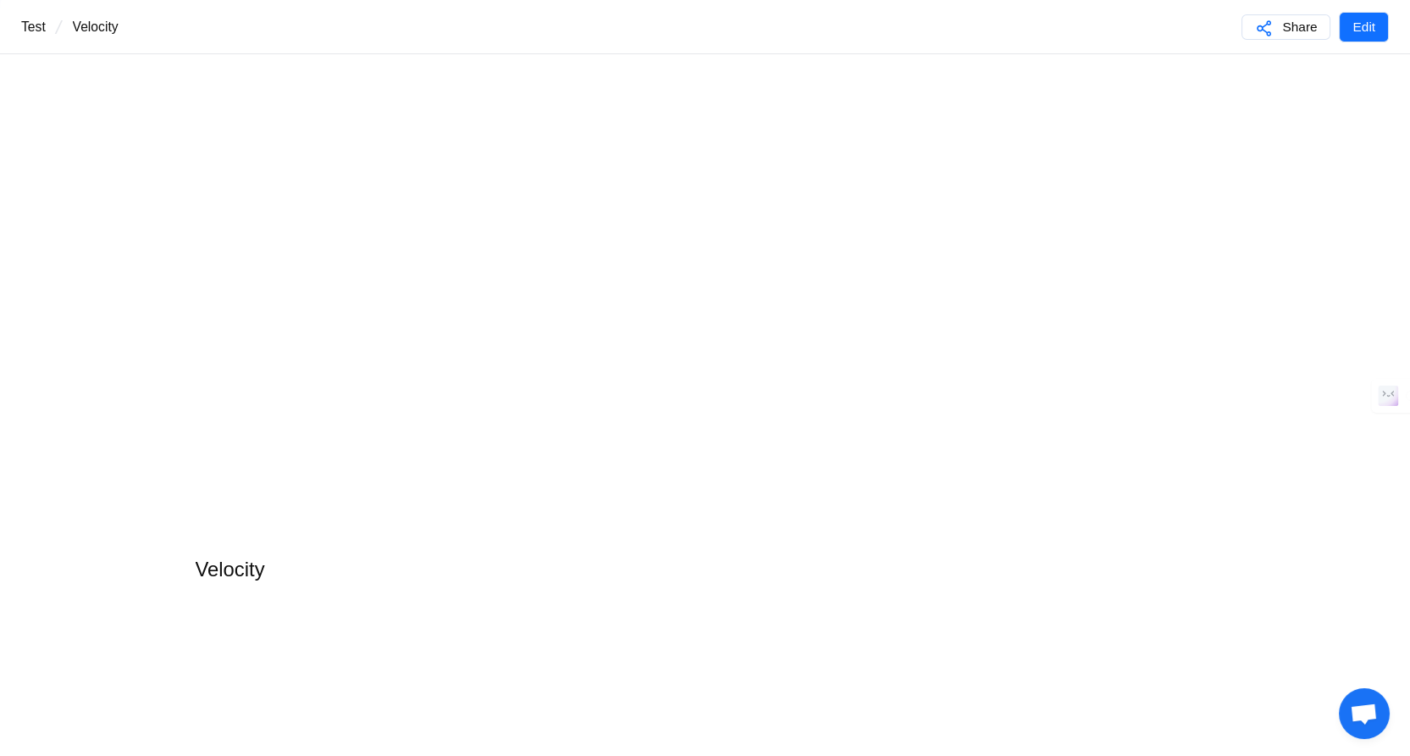
click at [148, 211] on main "Velocity" at bounding box center [705, 432] width 1410 height 756
click at [1367, 27] on p "Edit" at bounding box center [1364, 27] width 23 height 42
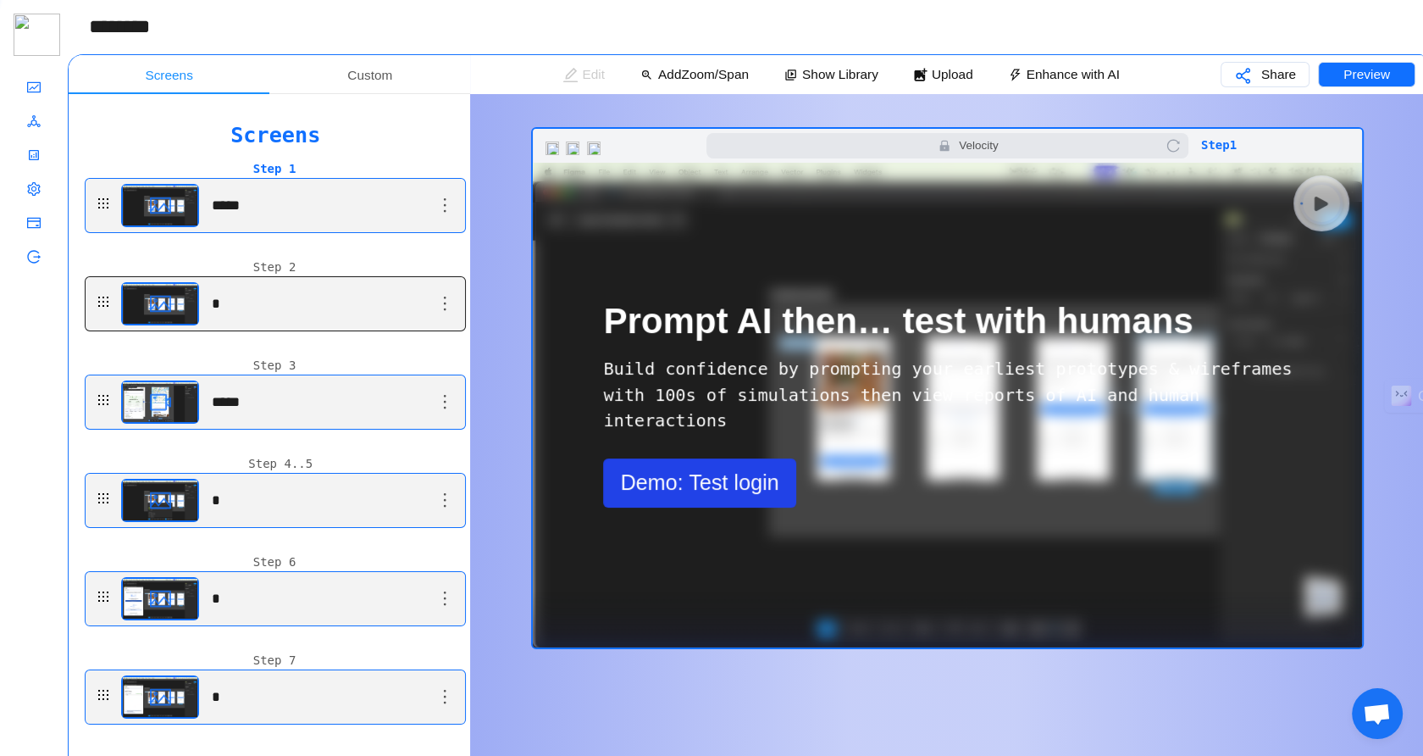
click at [357, 232] on main "*" at bounding box center [277, 205] width 313 height 53
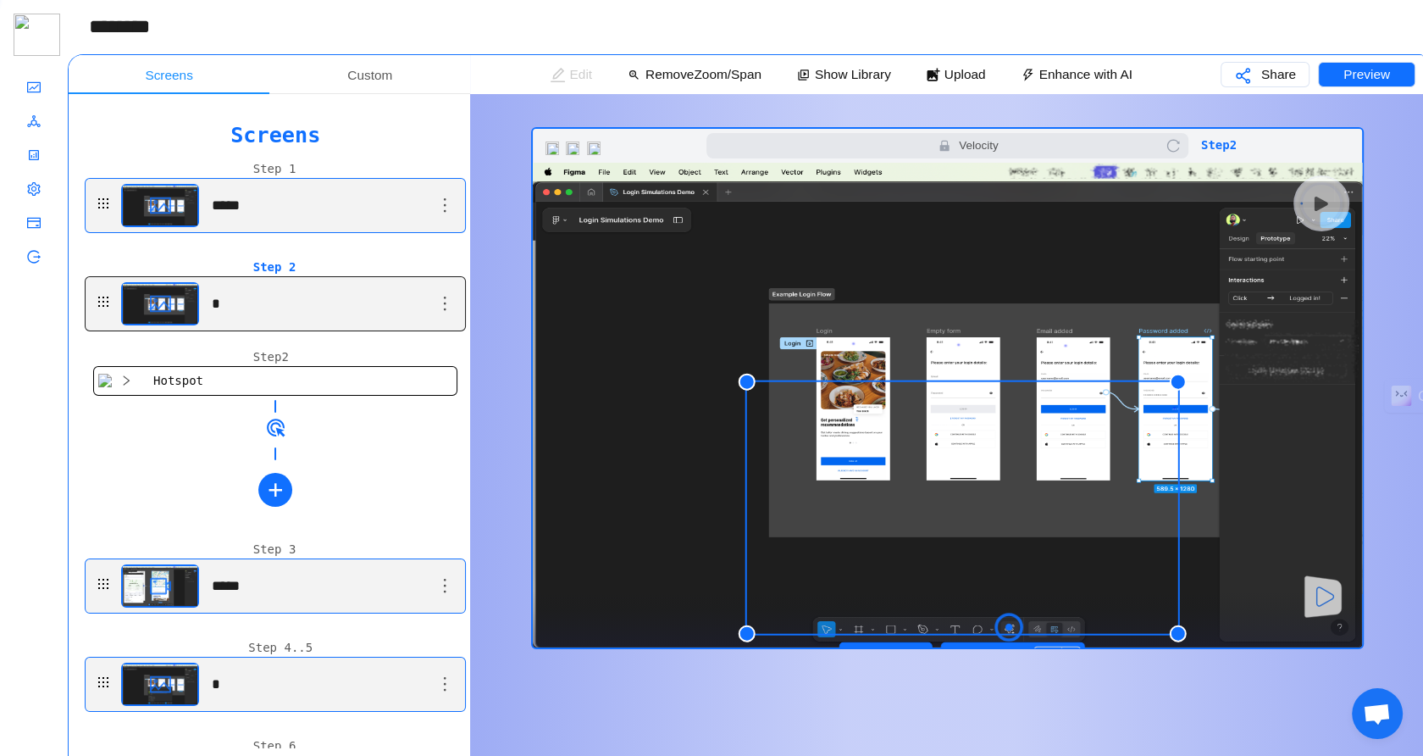
drag, startPoint x: 1105, startPoint y: 638, endPoint x: 1007, endPoint y: 627, distance: 98.0
click at [1007, 627] on icon "rings-loading" at bounding box center [1008, 626] width 76 height 76
click at [1340, 79] on button "Preview" at bounding box center [1366, 74] width 97 height 25
click at [265, 587] on main "*****" at bounding box center [277, 585] width 313 height 53
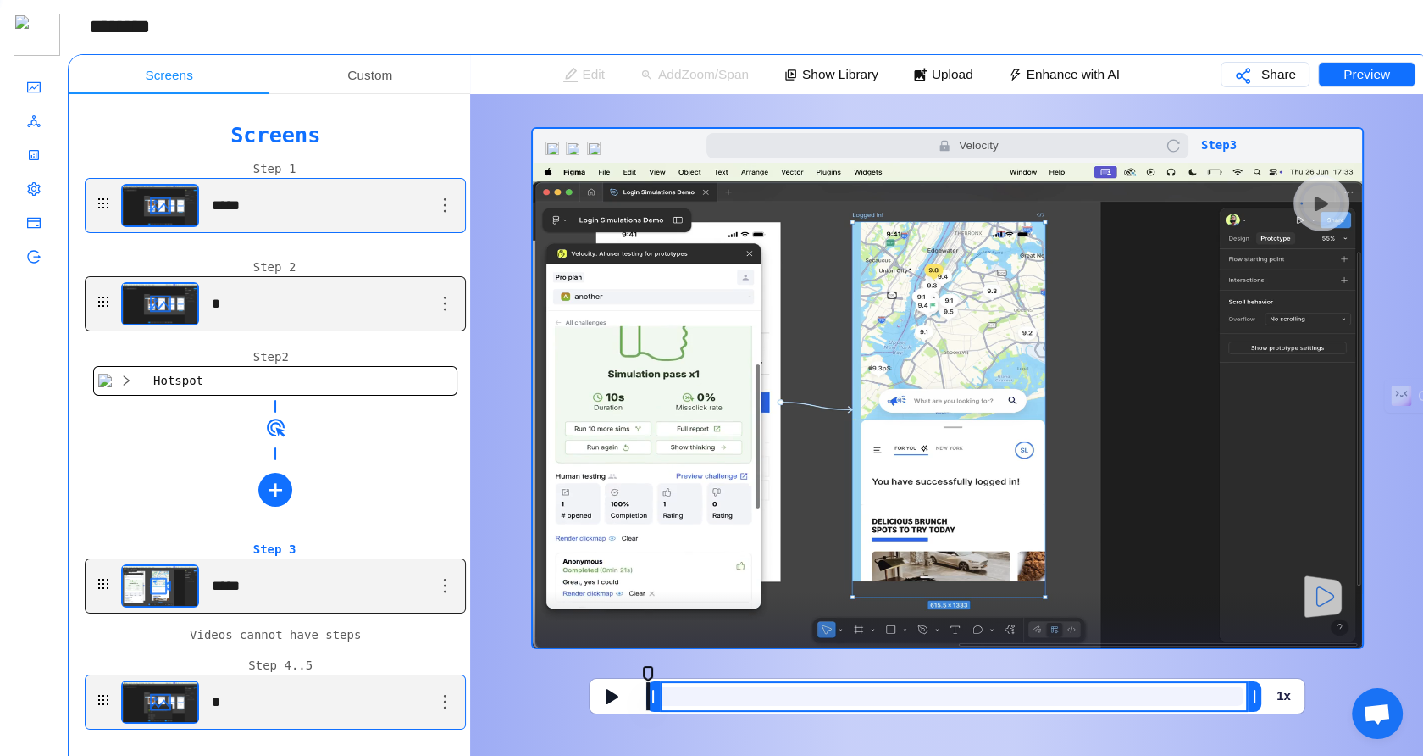
click at [608, 710] on div "1 x" at bounding box center [947, 695] width 715 height 35
click at [607, 700] on icon at bounding box center [612, 696] width 12 height 15
click at [605, 693] on icon at bounding box center [611, 696] width 14 height 17
click at [695, 705] on span at bounding box center [954, 696] width 588 height 30
click at [754, 683] on span at bounding box center [954, 696] width 588 height 30
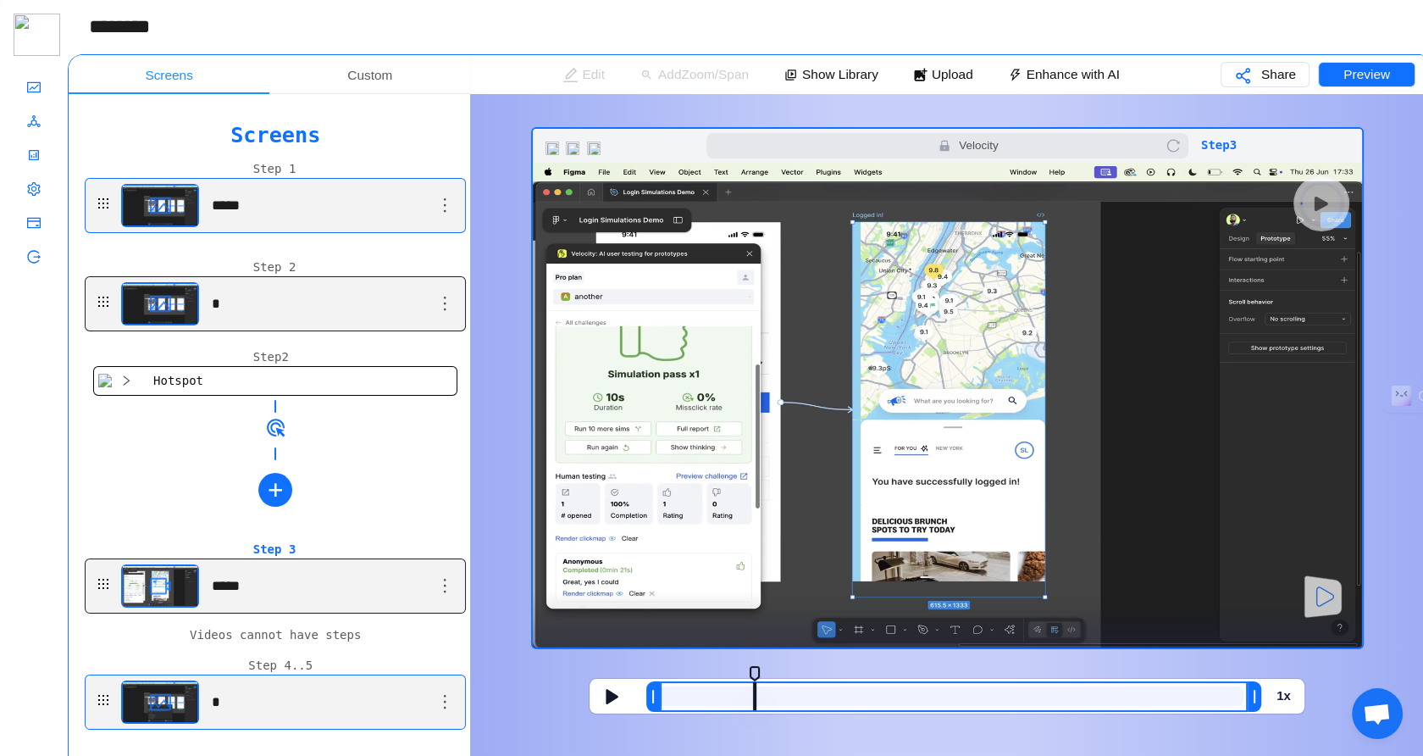
click at [241, 304] on main "*" at bounding box center [277, 303] width 313 height 53
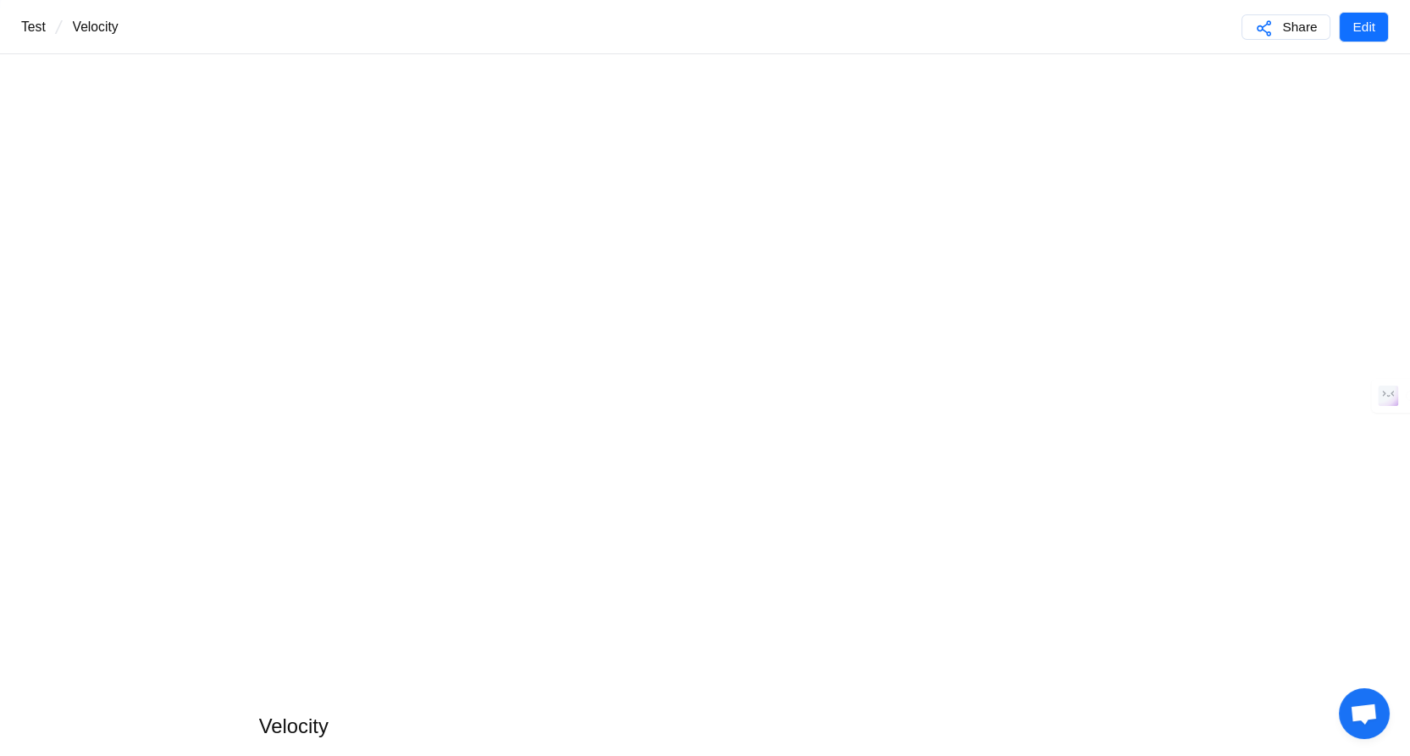
click at [748, 18] on header "test / Velocity Share Edit" at bounding box center [705, 27] width 1410 height 54
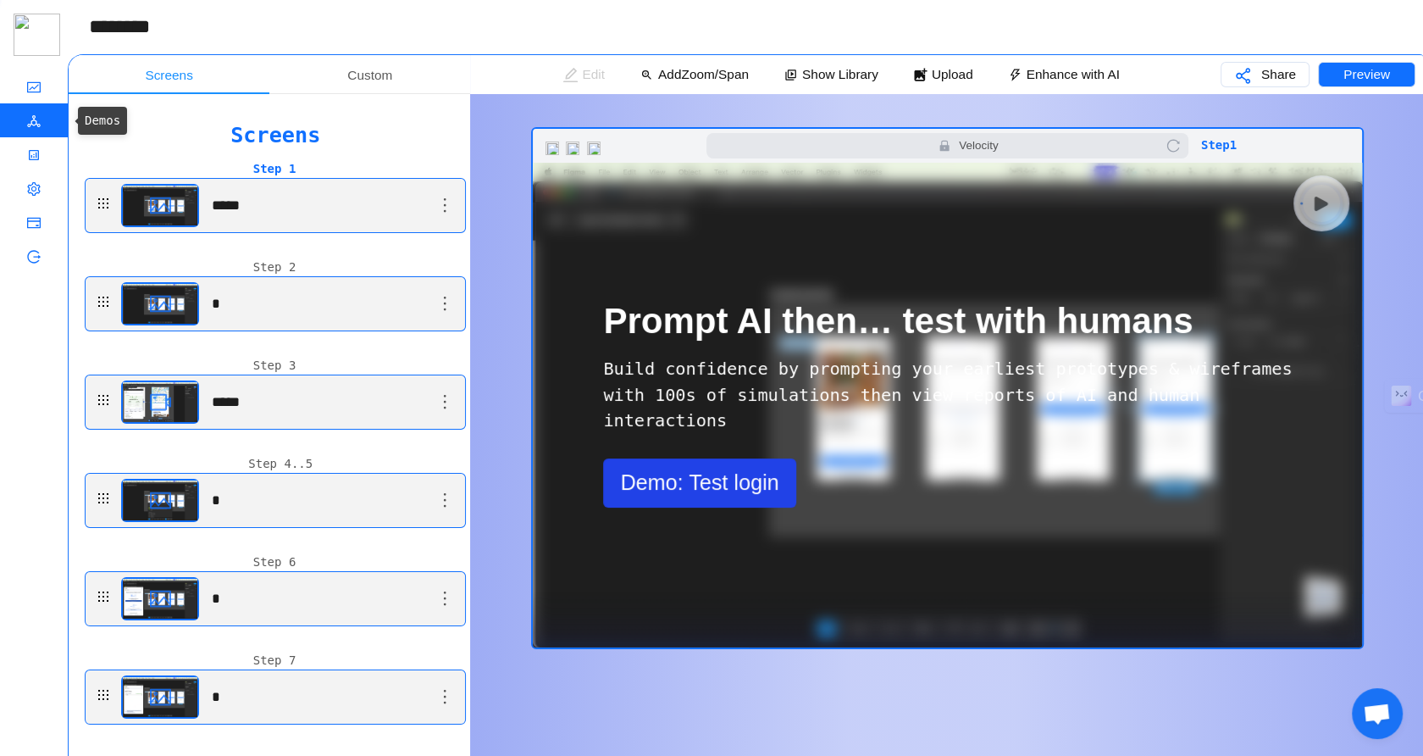
click at [27, 129] on icon "icon: deployment-unit" at bounding box center [34, 124] width 14 height 34
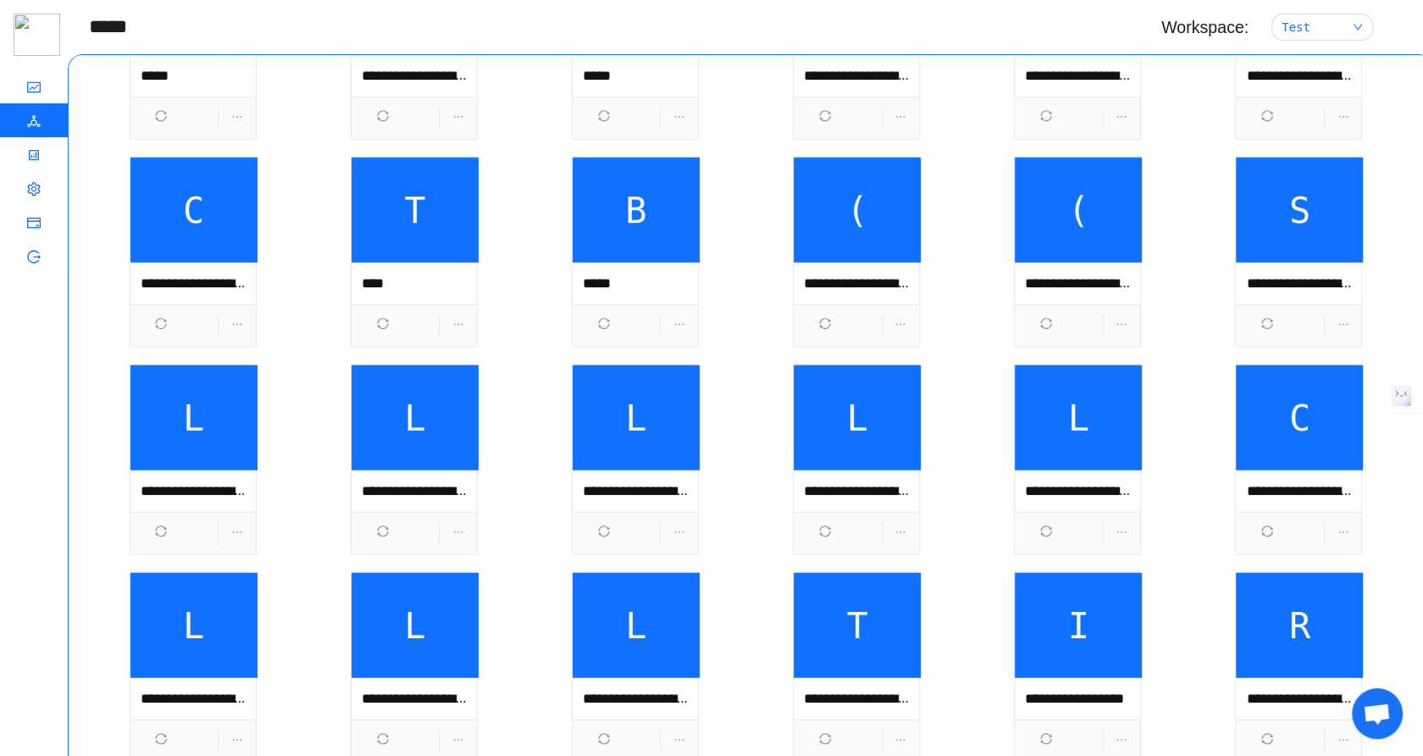
scroll to position [4953, 0]
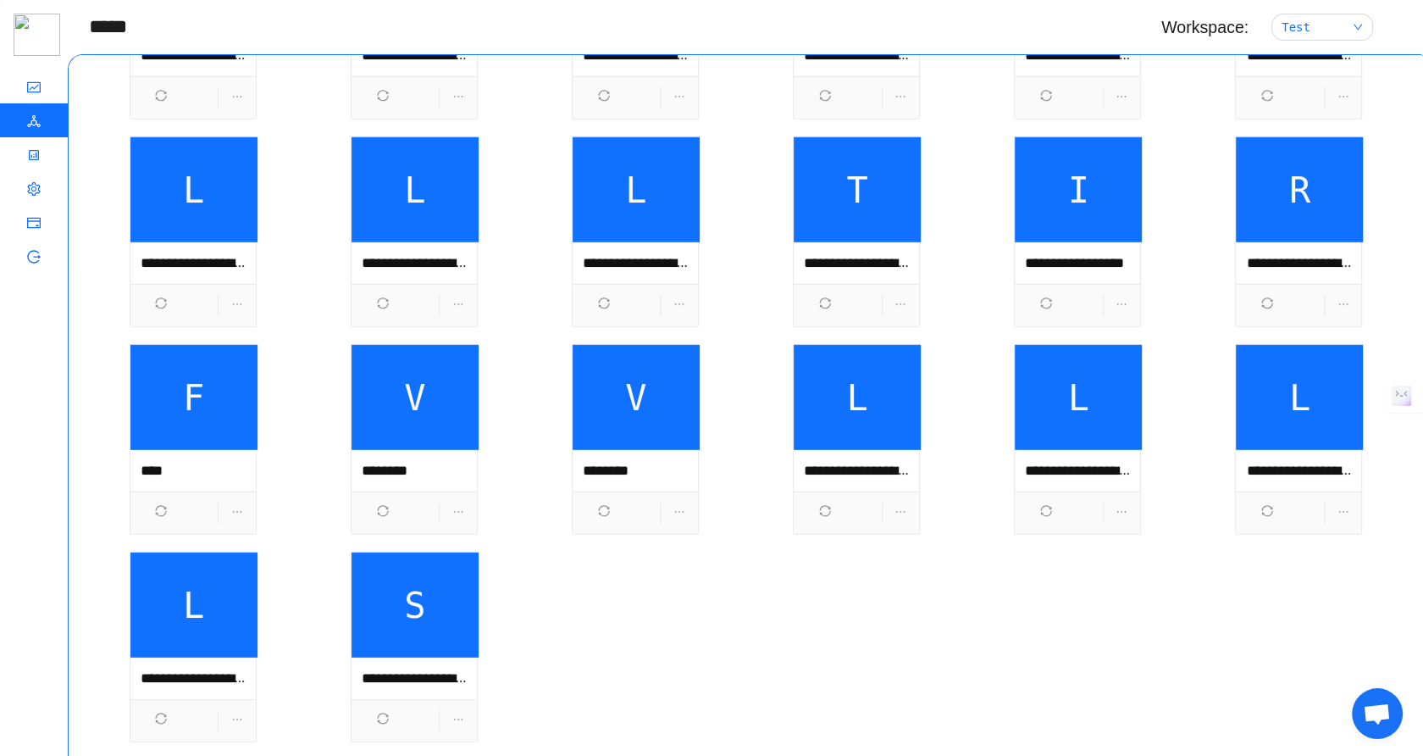
click at [238, 394] on span "F" at bounding box center [193, 397] width 127 height 105
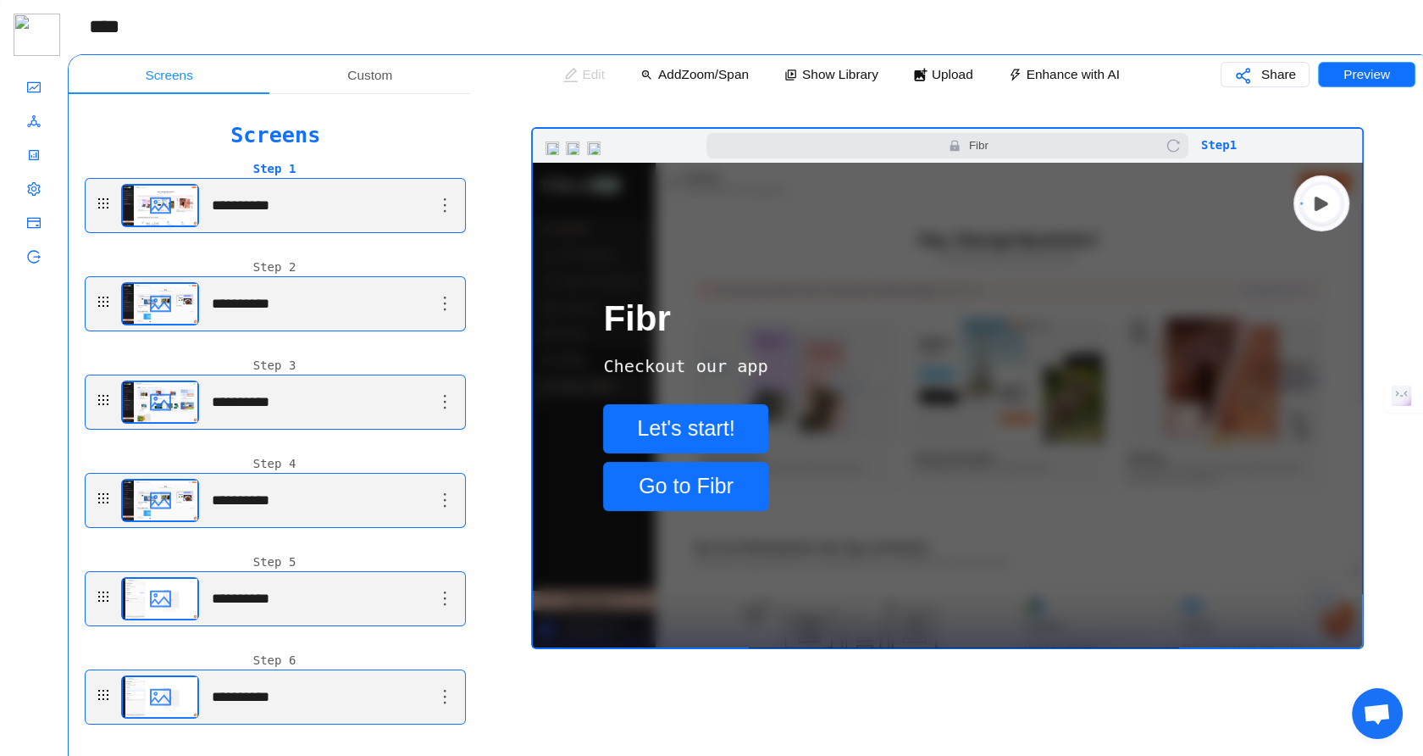
click at [1331, 85] on button "Preview" at bounding box center [1366, 74] width 97 height 25
click at [291, 216] on span "**********" at bounding box center [255, 205] width 86 height 21
